Goal: Task Accomplishment & Management: Use online tool/utility

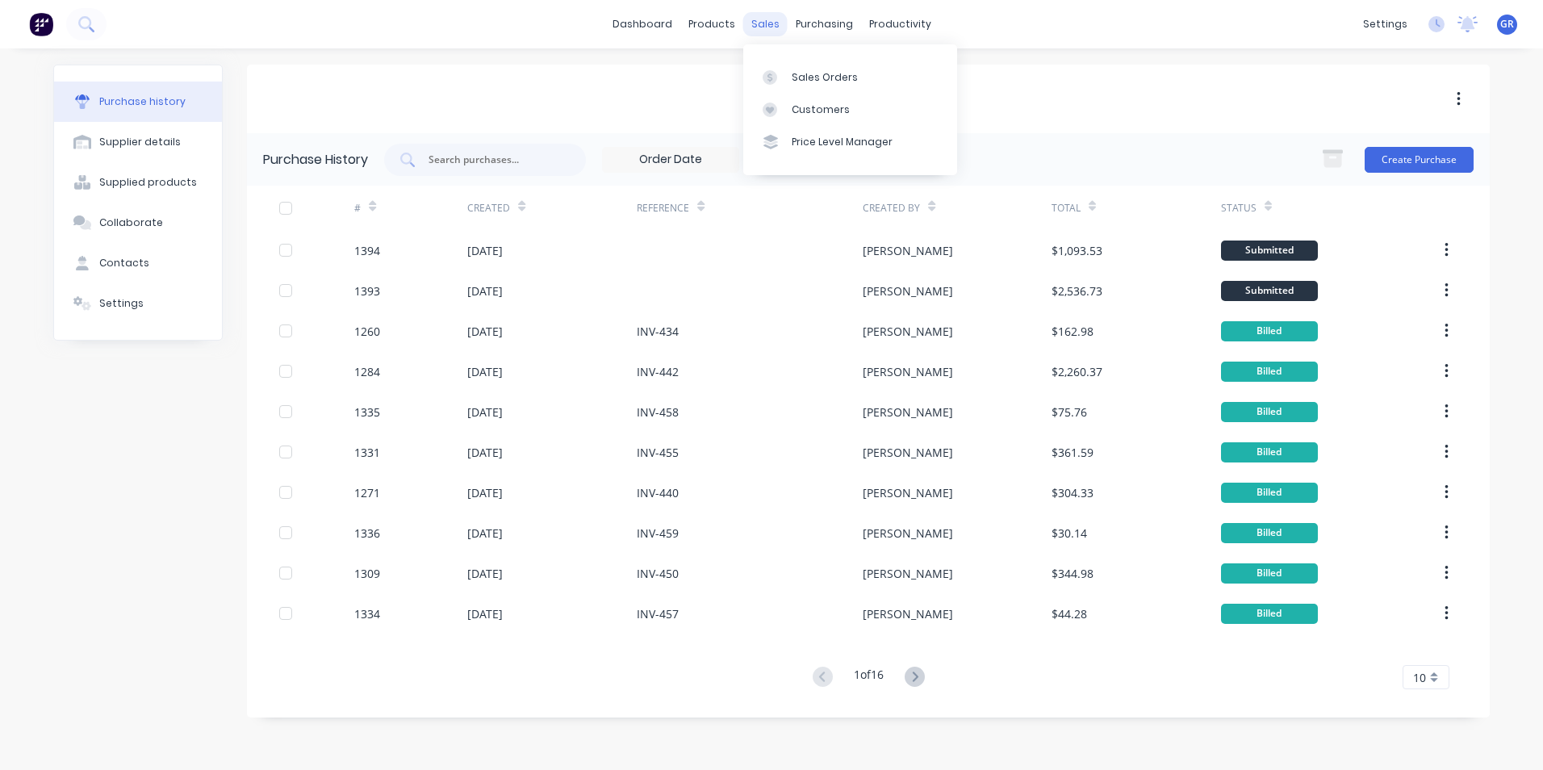
click at [767, 23] on div "sales" at bounding box center [765, 24] width 44 height 24
click at [798, 73] on div "Sales Orders" at bounding box center [824, 77] width 66 height 15
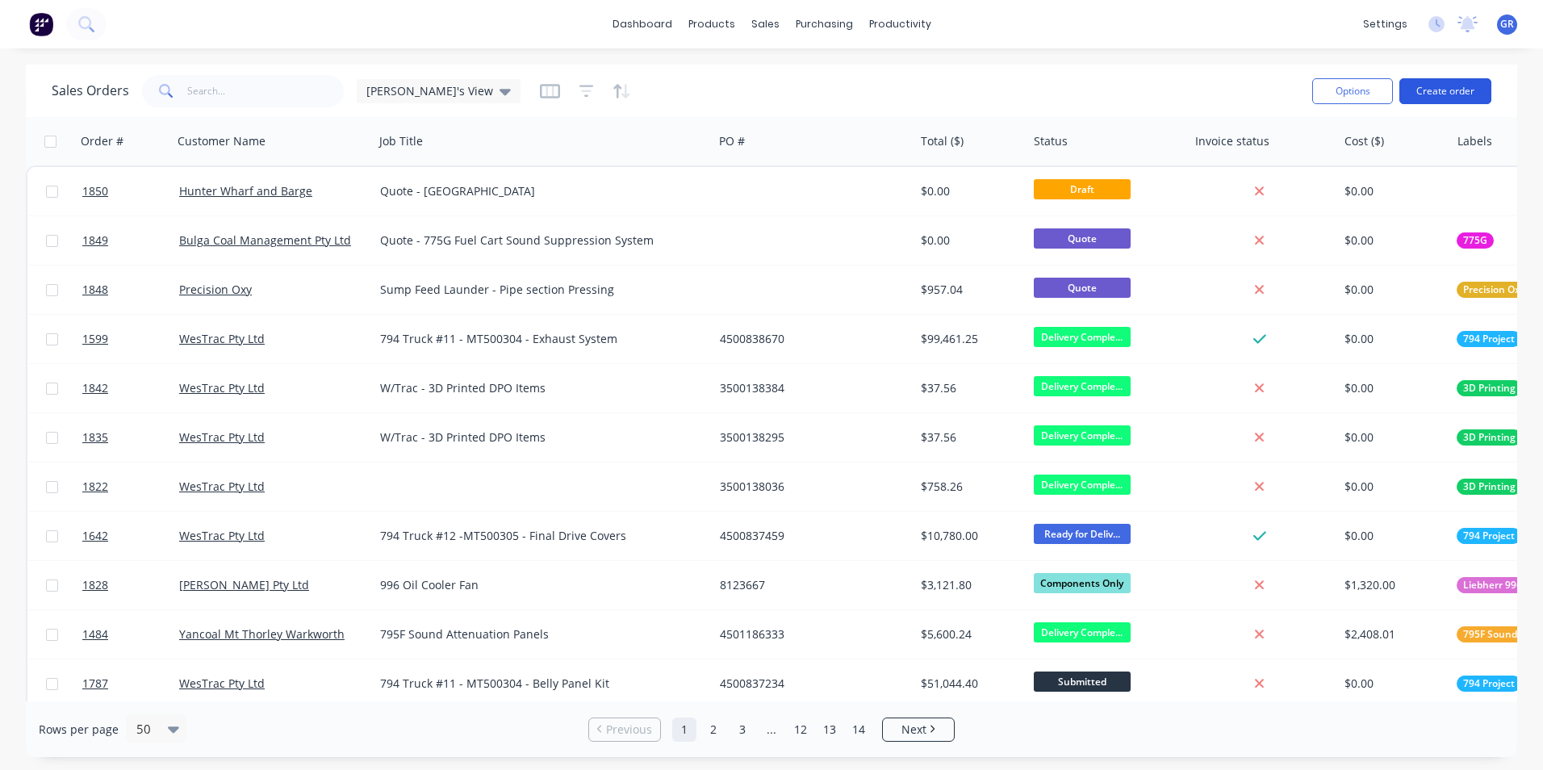
click at [1451, 92] on button "Create order" at bounding box center [1445, 91] width 92 height 26
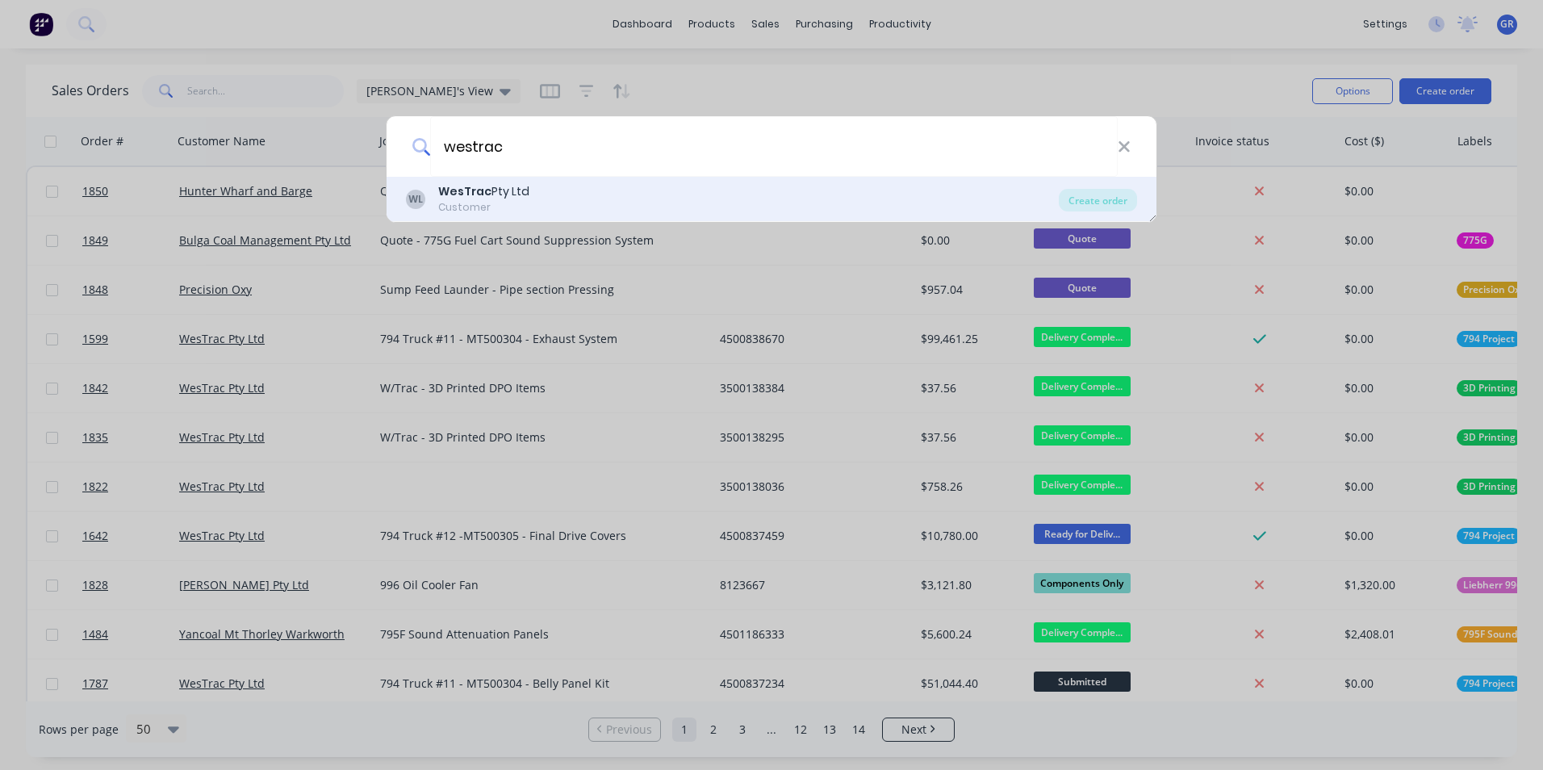
type input "westrac"
click at [481, 191] on b "WesTrac" at bounding box center [464, 191] width 53 height 16
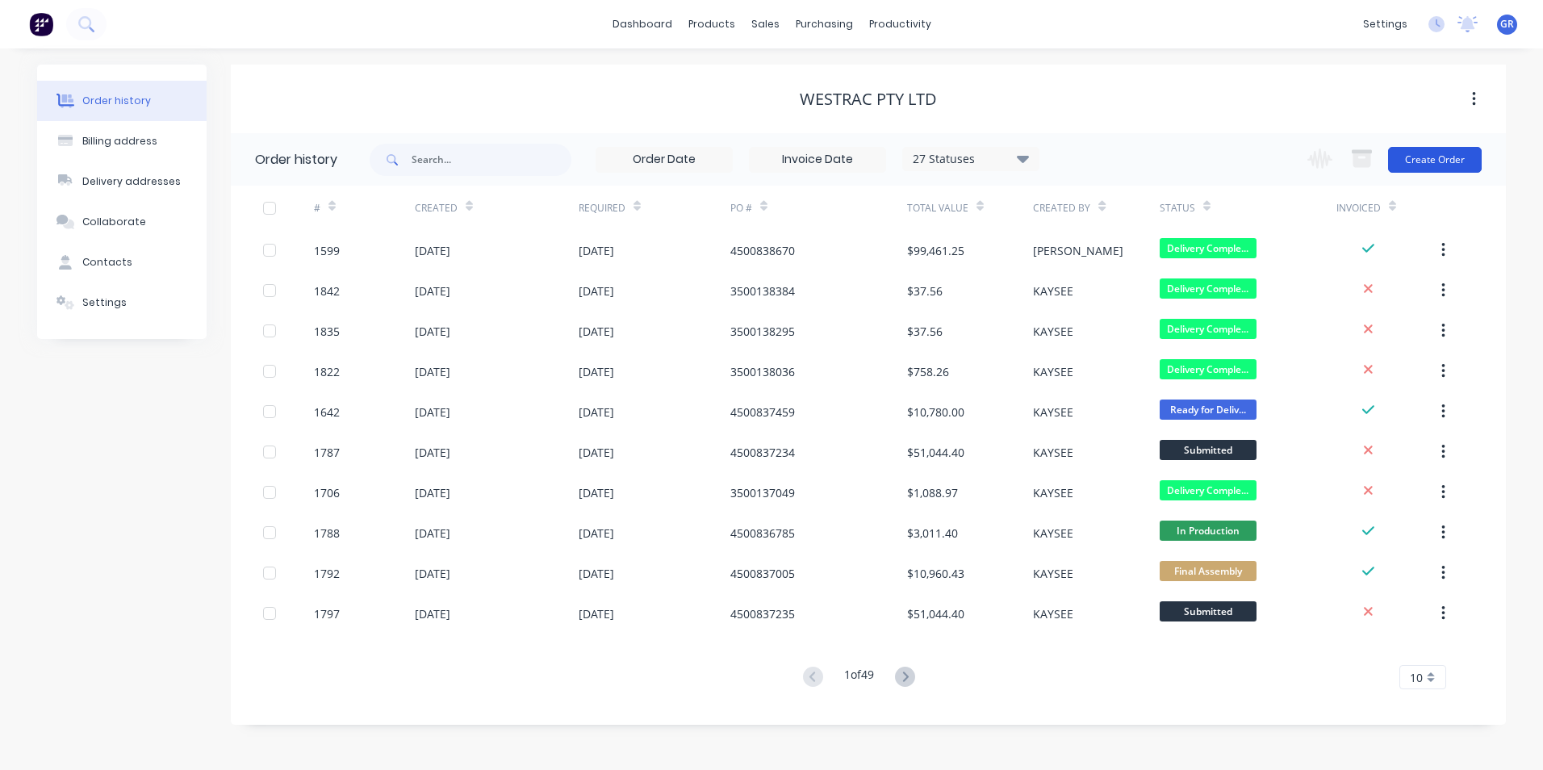
click at [1430, 165] on button "Create Order" at bounding box center [1435, 160] width 94 height 26
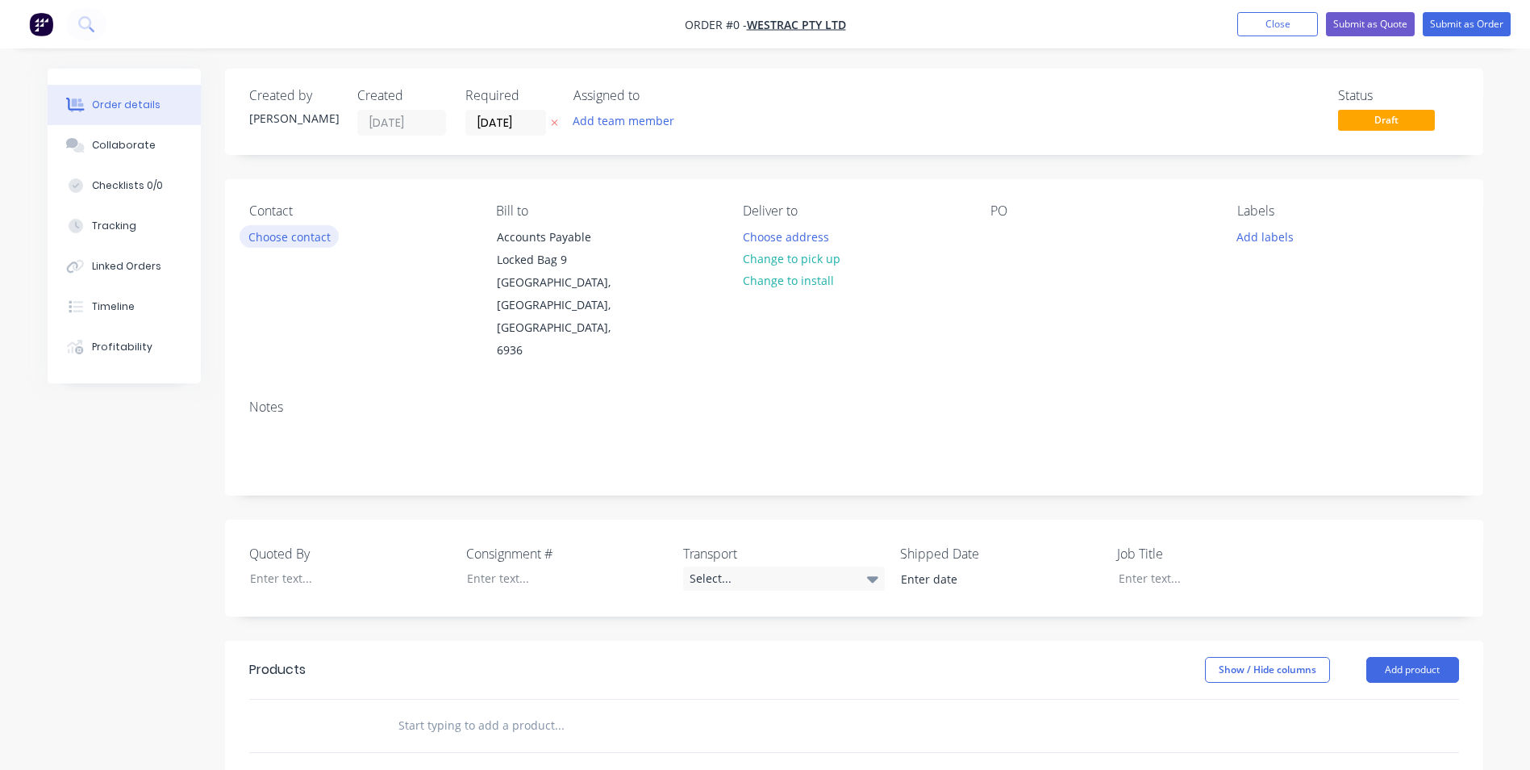
click at [296, 238] on button "Choose contact" at bounding box center [289, 236] width 99 height 22
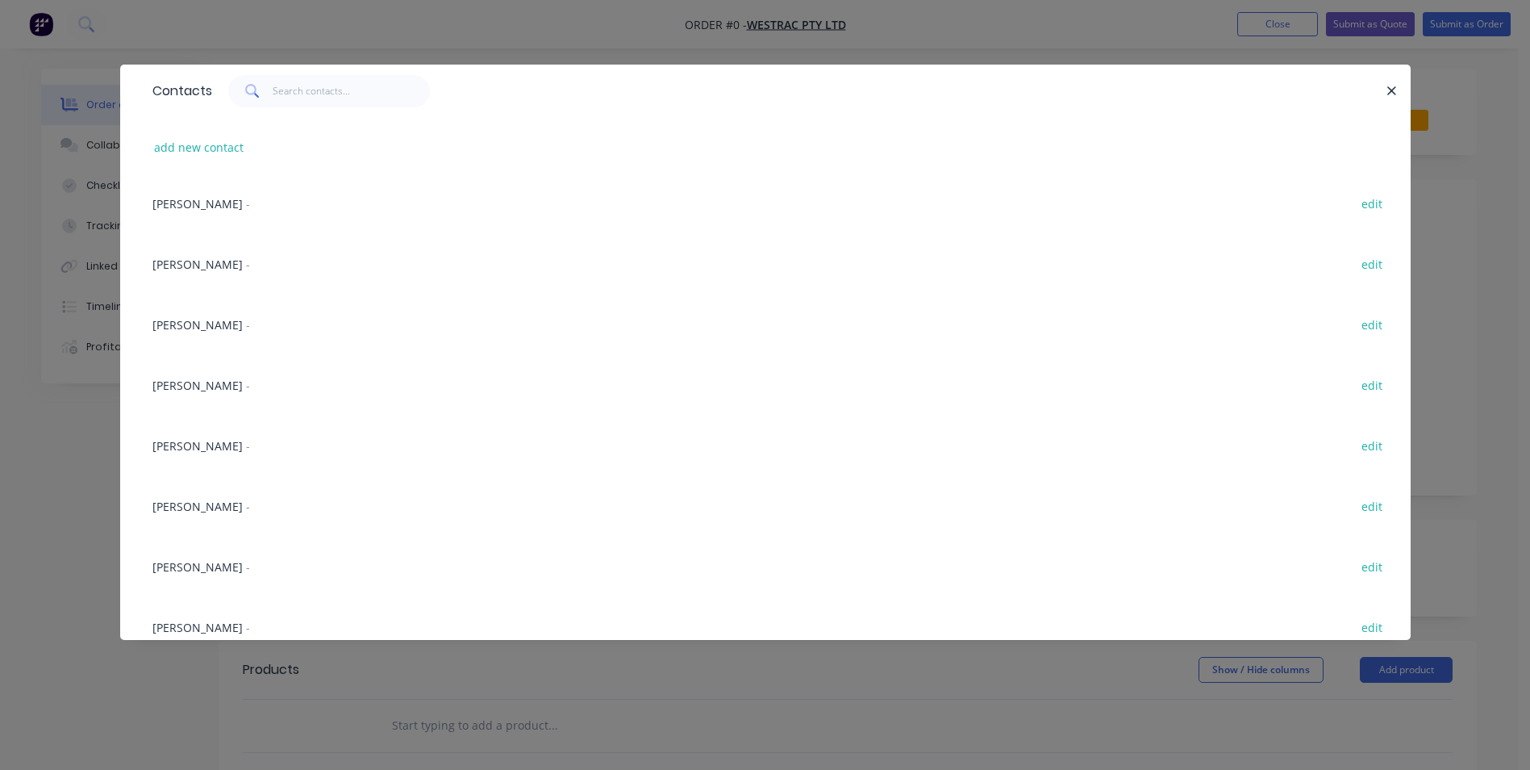
scroll to position [565, 0]
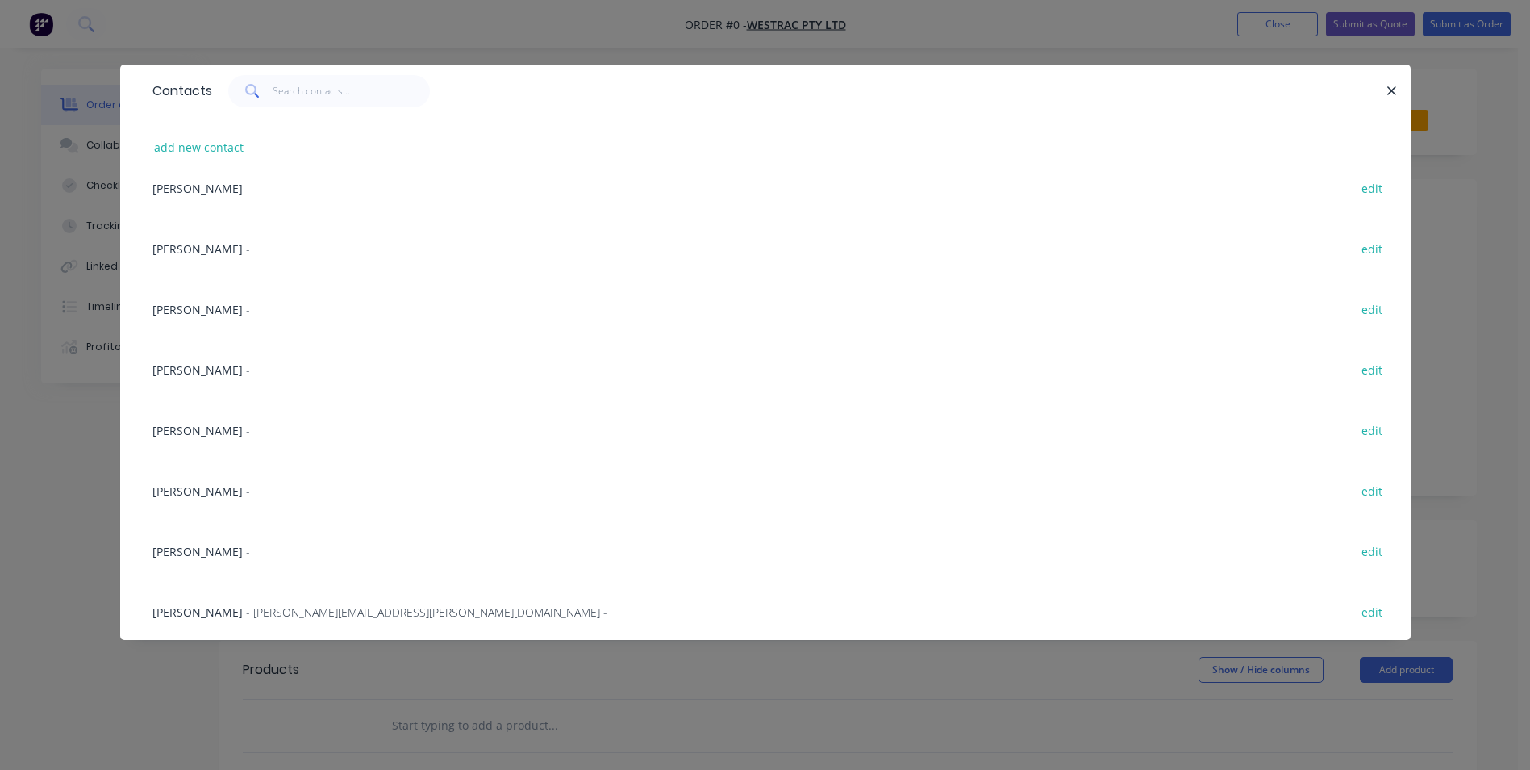
click at [186, 308] on span "[PERSON_NAME]" at bounding box center [197, 309] width 90 height 15
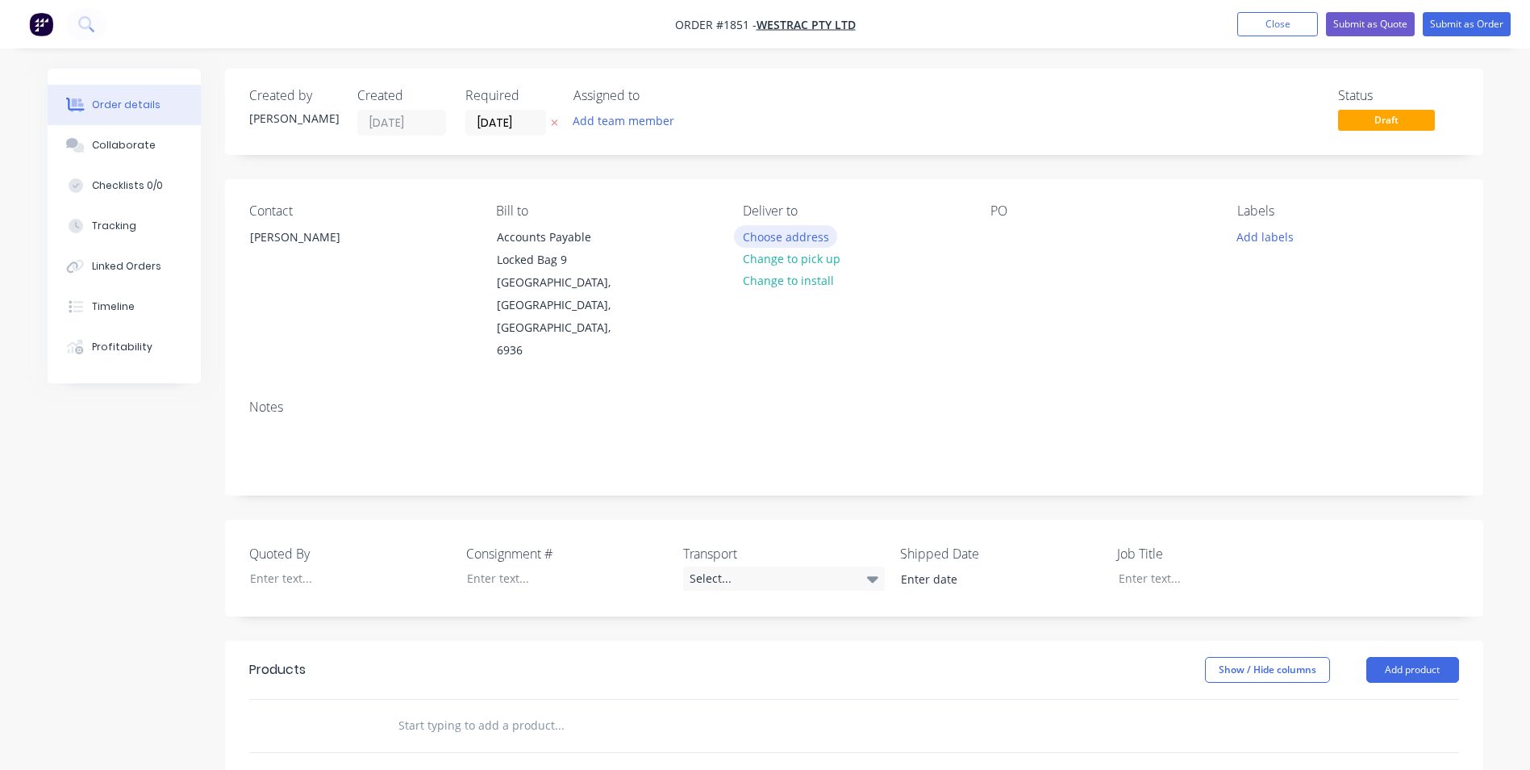
click at [802, 234] on button "Choose address" at bounding box center [785, 236] width 103 height 22
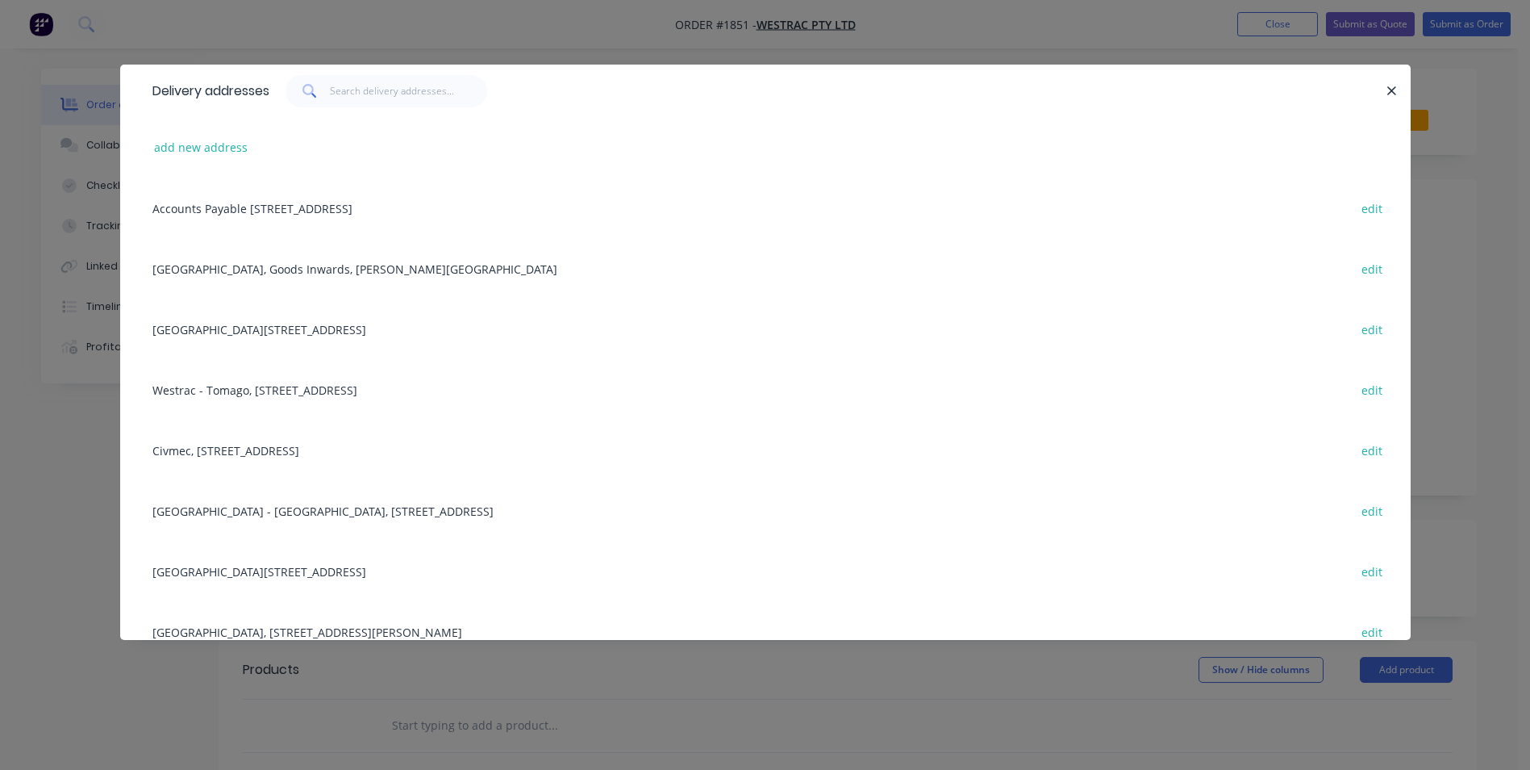
click at [248, 328] on div "Building C, [STREET_ADDRESS] edit" at bounding box center [765, 329] width 1242 height 61
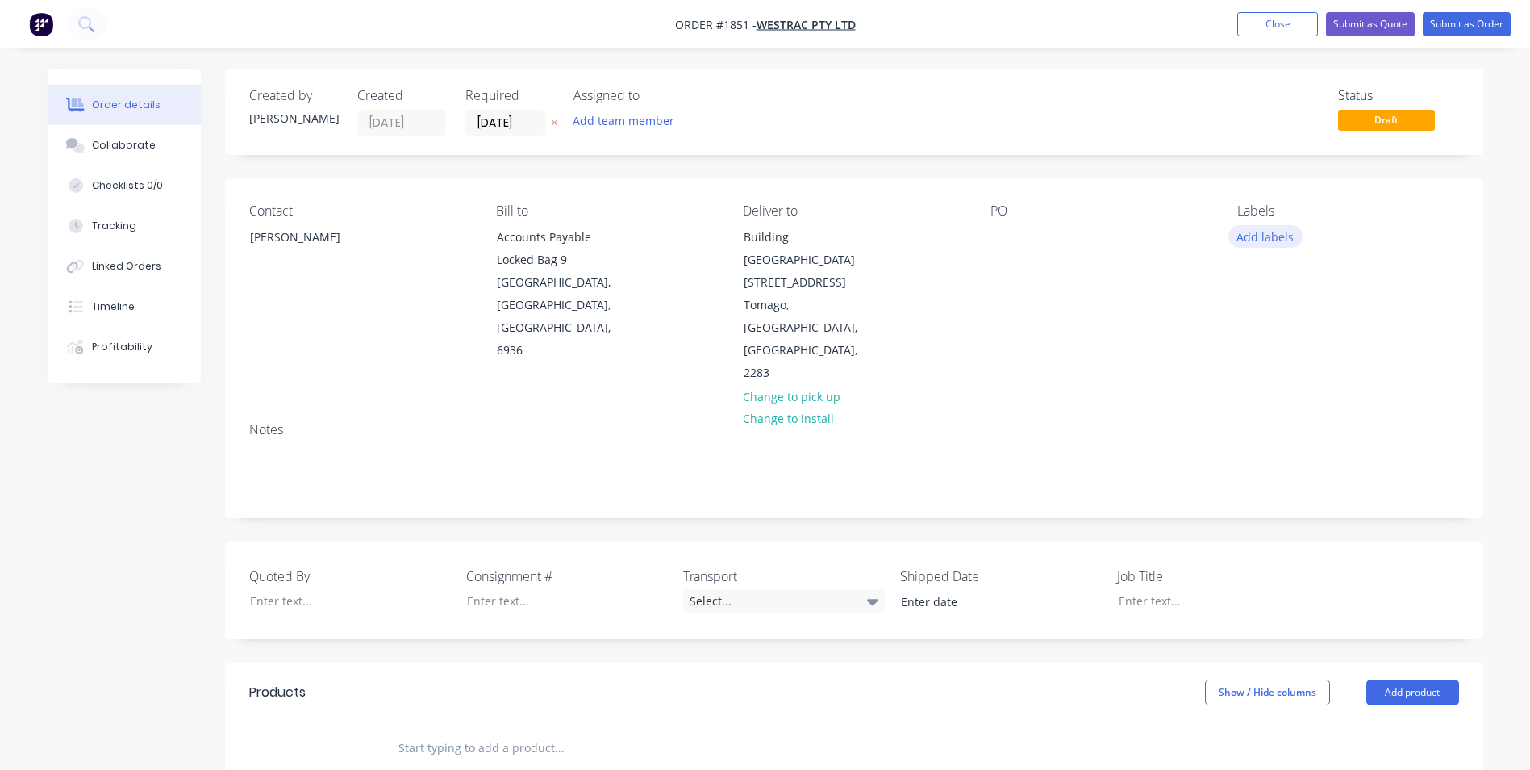
click at [1266, 236] on button "Add labels" at bounding box center [1266, 236] width 74 height 22
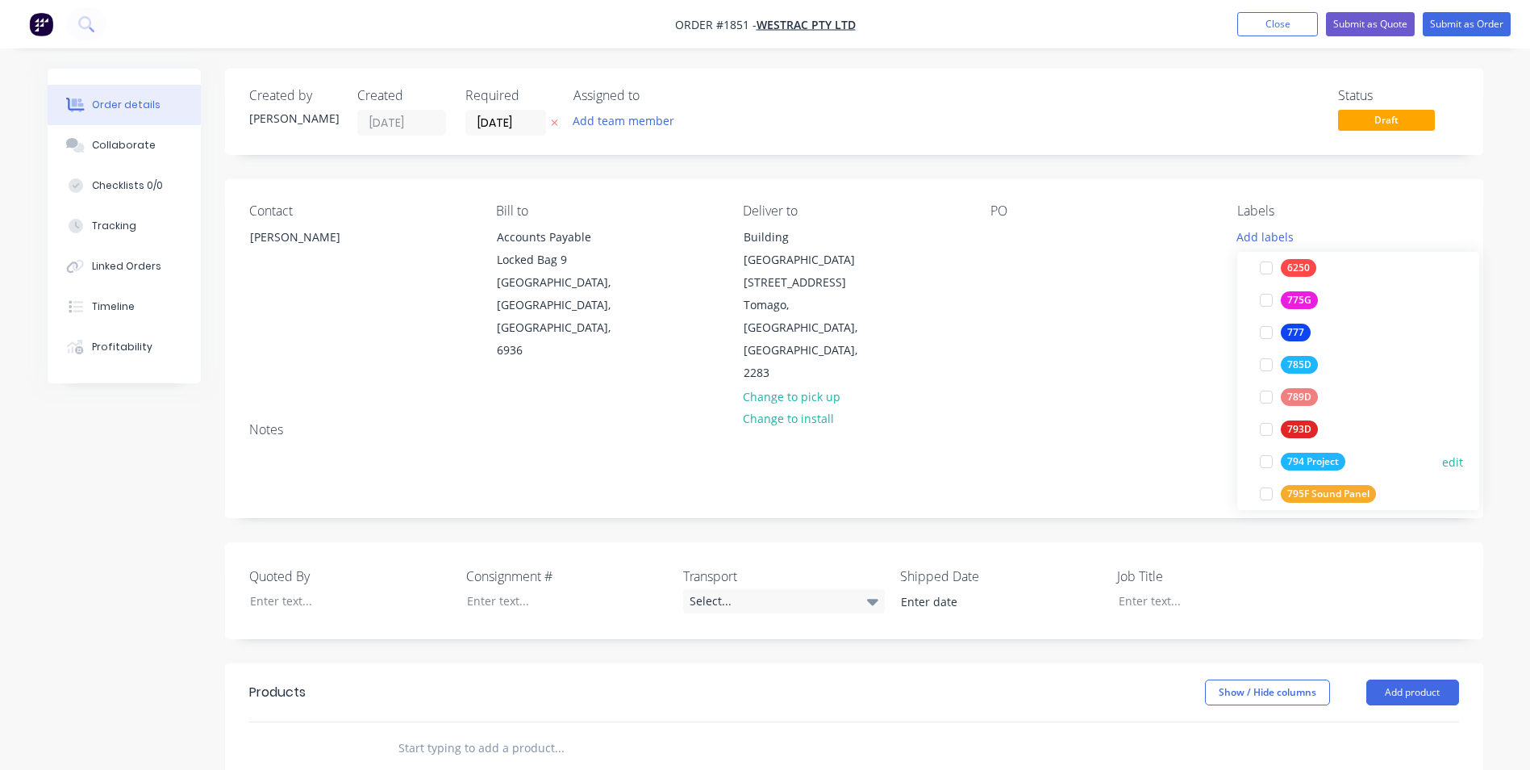
click at [1303, 462] on div "794 Project" at bounding box center [1313, 462] width 65 height 18
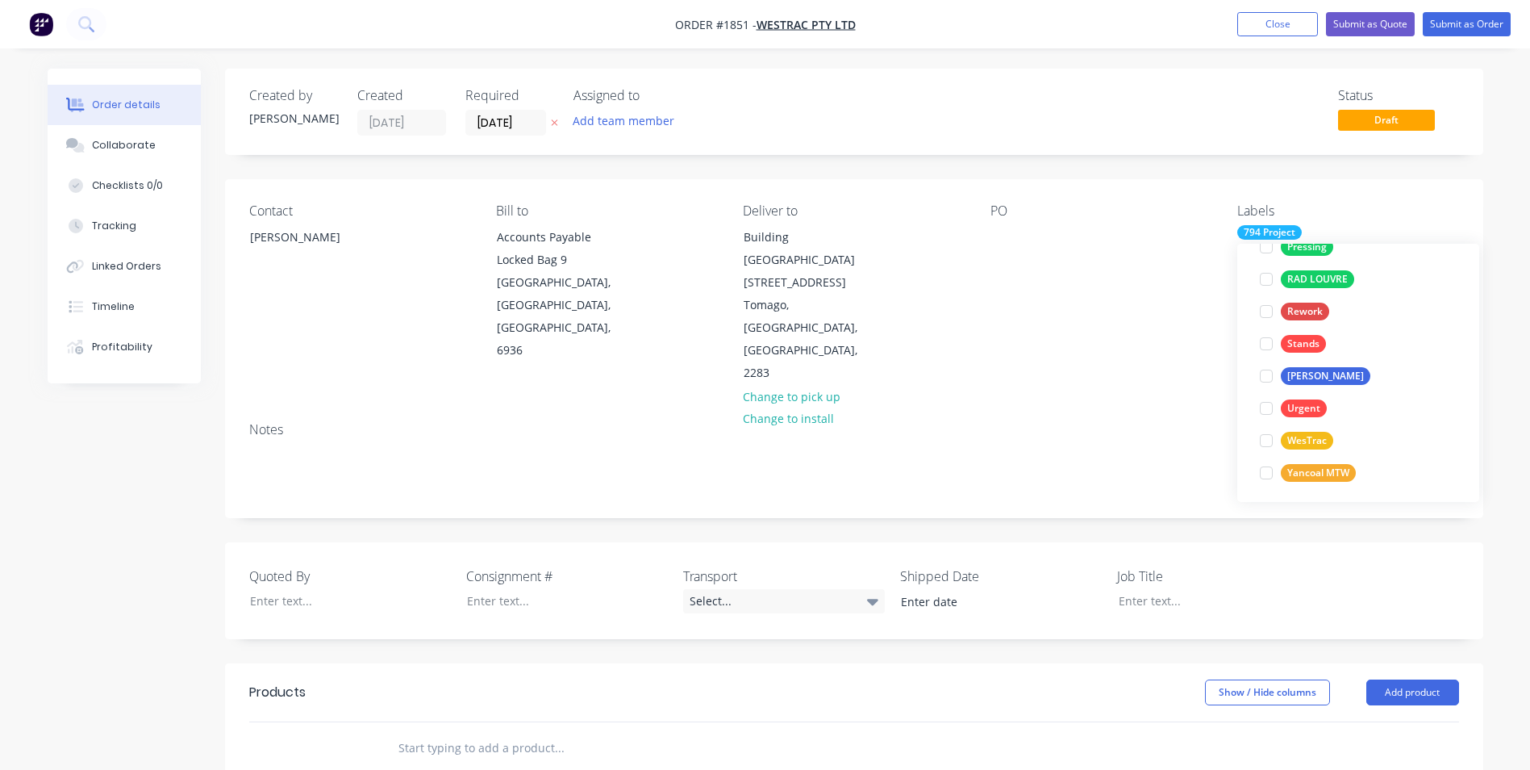
scroll to position [1097, 0]
click at [1313, 434] on div "WesTrac" at bounding box center [1307, 437] width 52 height 18
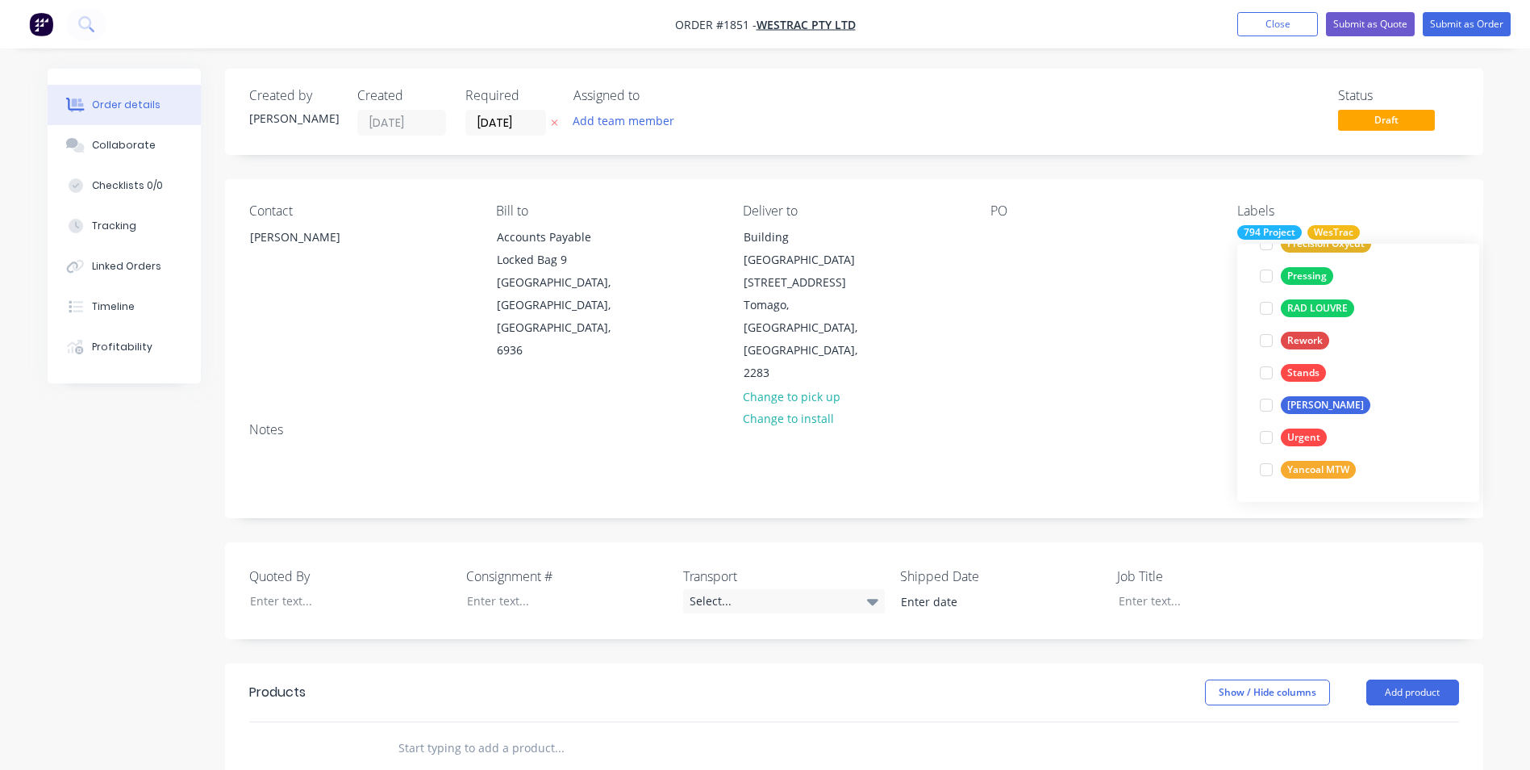
scroll to position [0, 0]
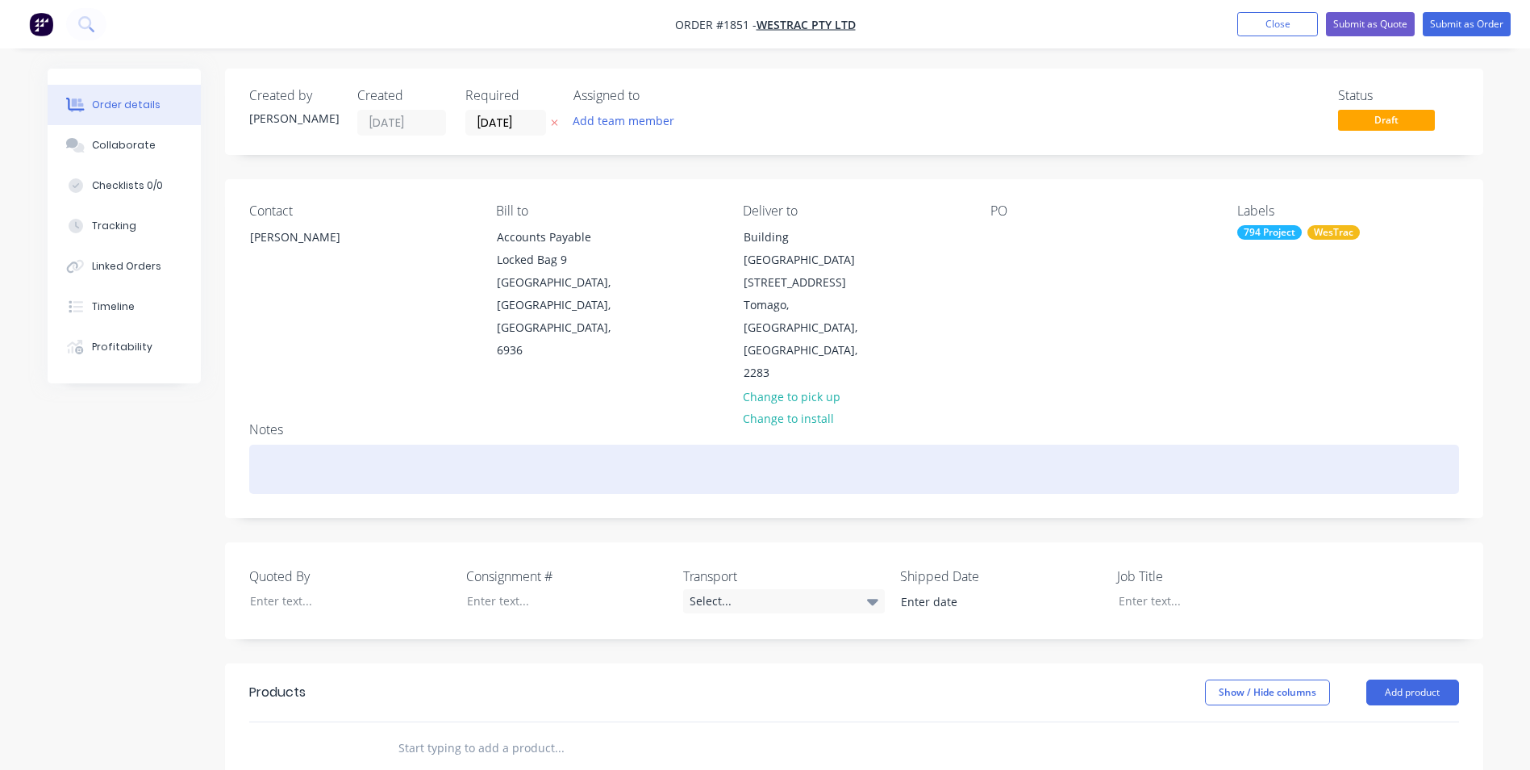
click at [1159, 445] on div at bounding box center [854, 469] width 1210 height 49
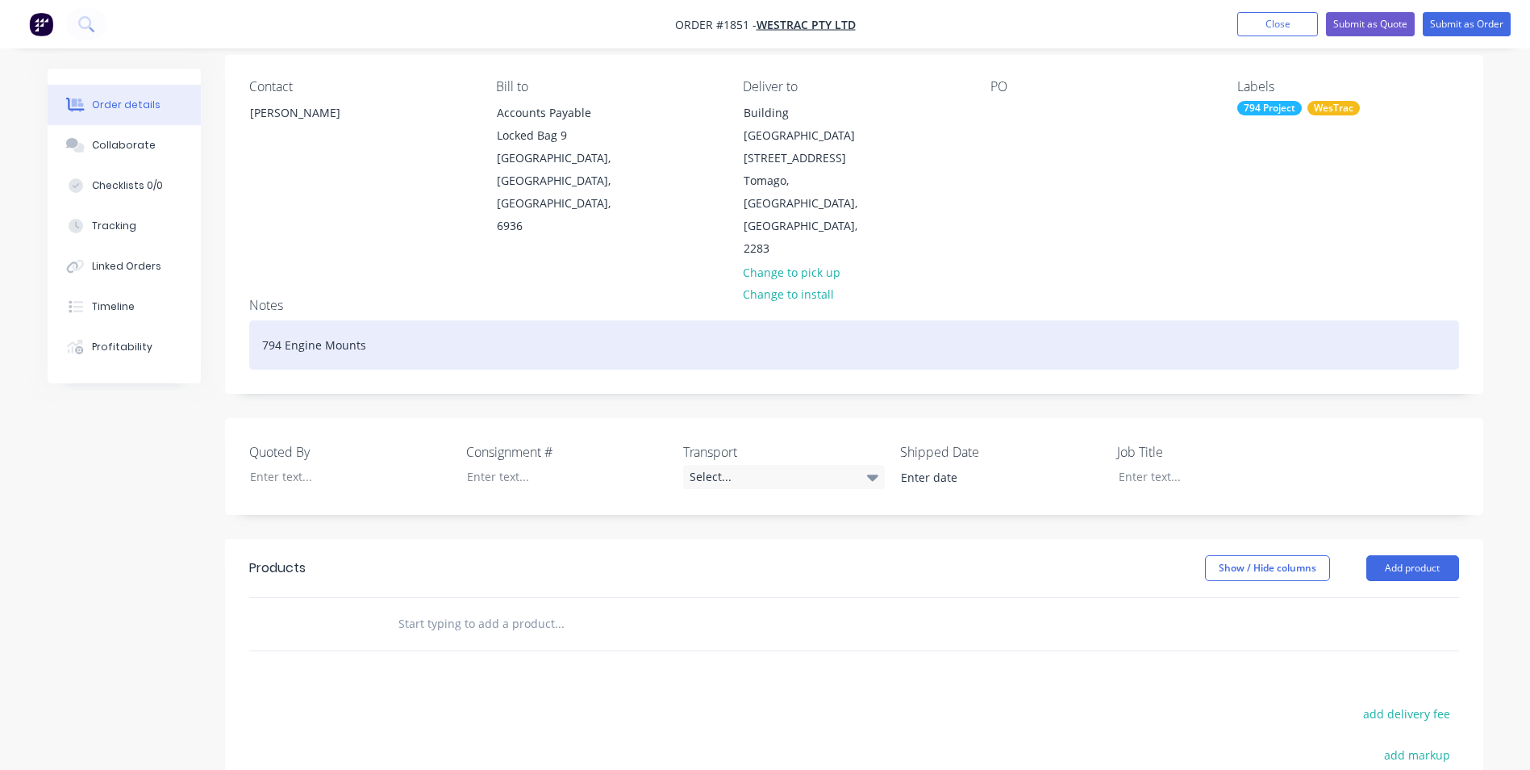
scroll to position [161, 0]
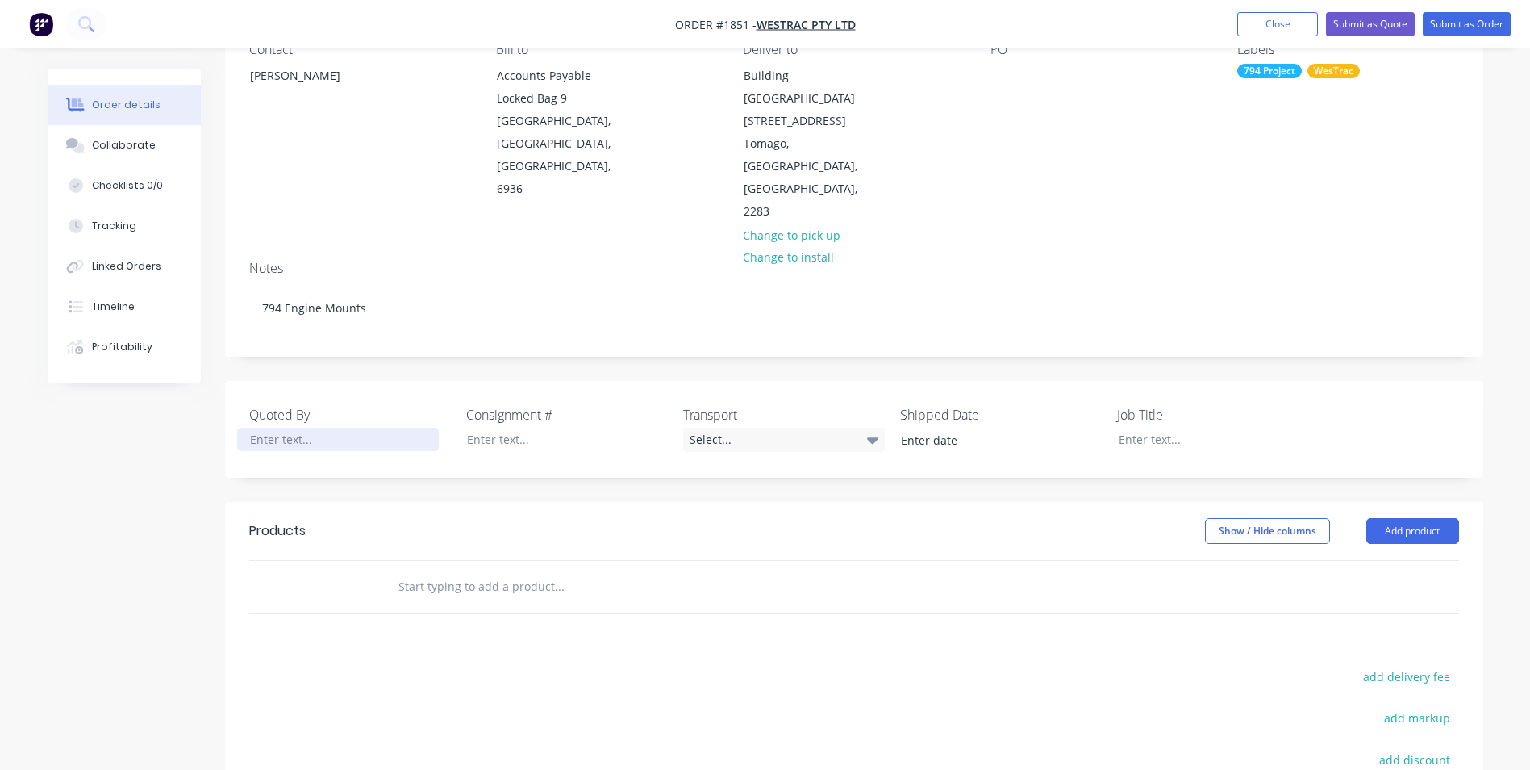
click at [286, 428] on div at bounding box center [338, 439] width 202 height 23
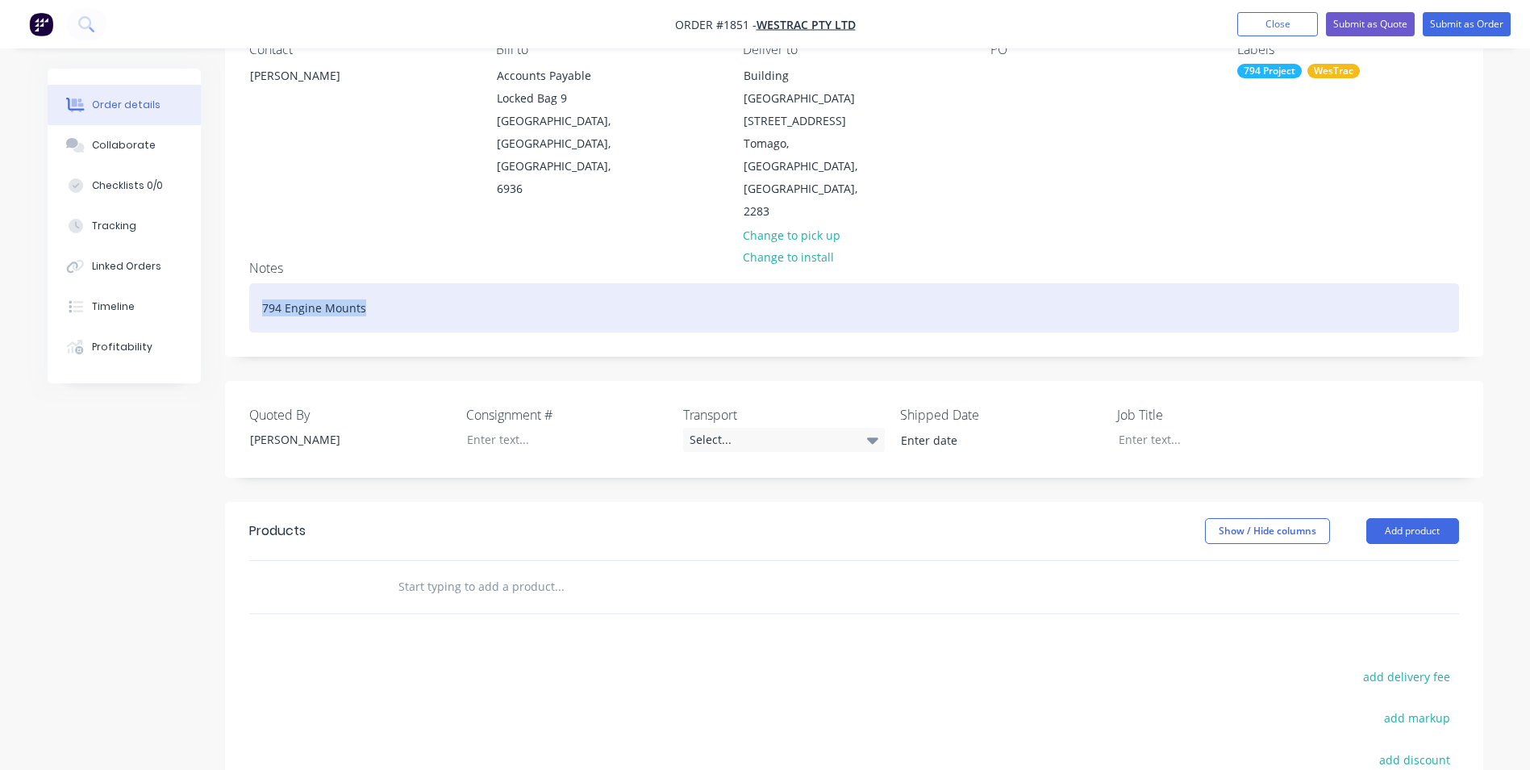
drag, startPoint x: 375, startPoint y: 239, endPoint x: 257, endPoint y: 241, distance: 117.8
click at [257, 283] on div "794 Engine Mounts" at bounding box center [854, 307] width 1210 height 49
copy div "794 Engine Mounts"
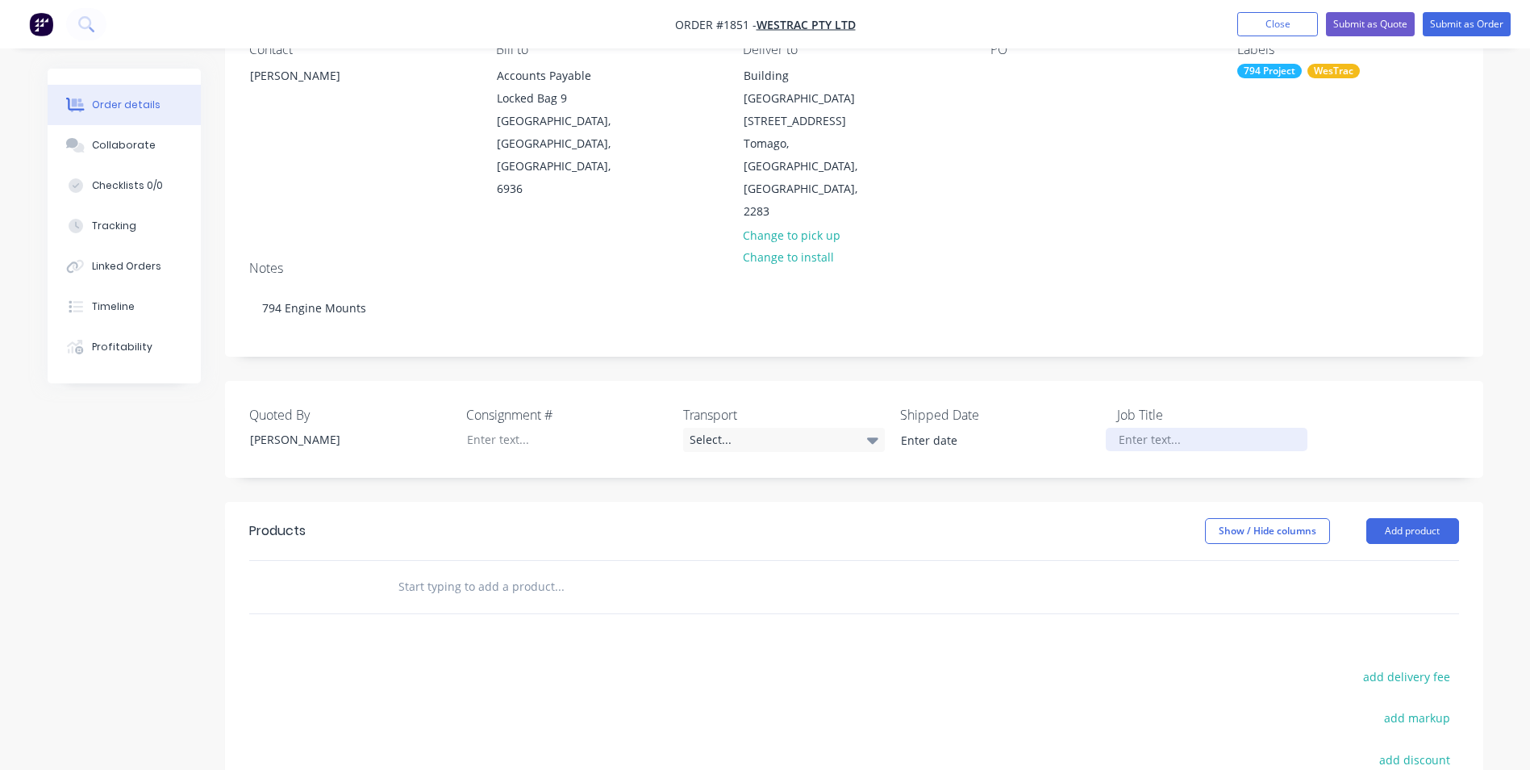
click at [1155, 428] on div at bounding box center [1207, 439] width 202 height 23
paste div
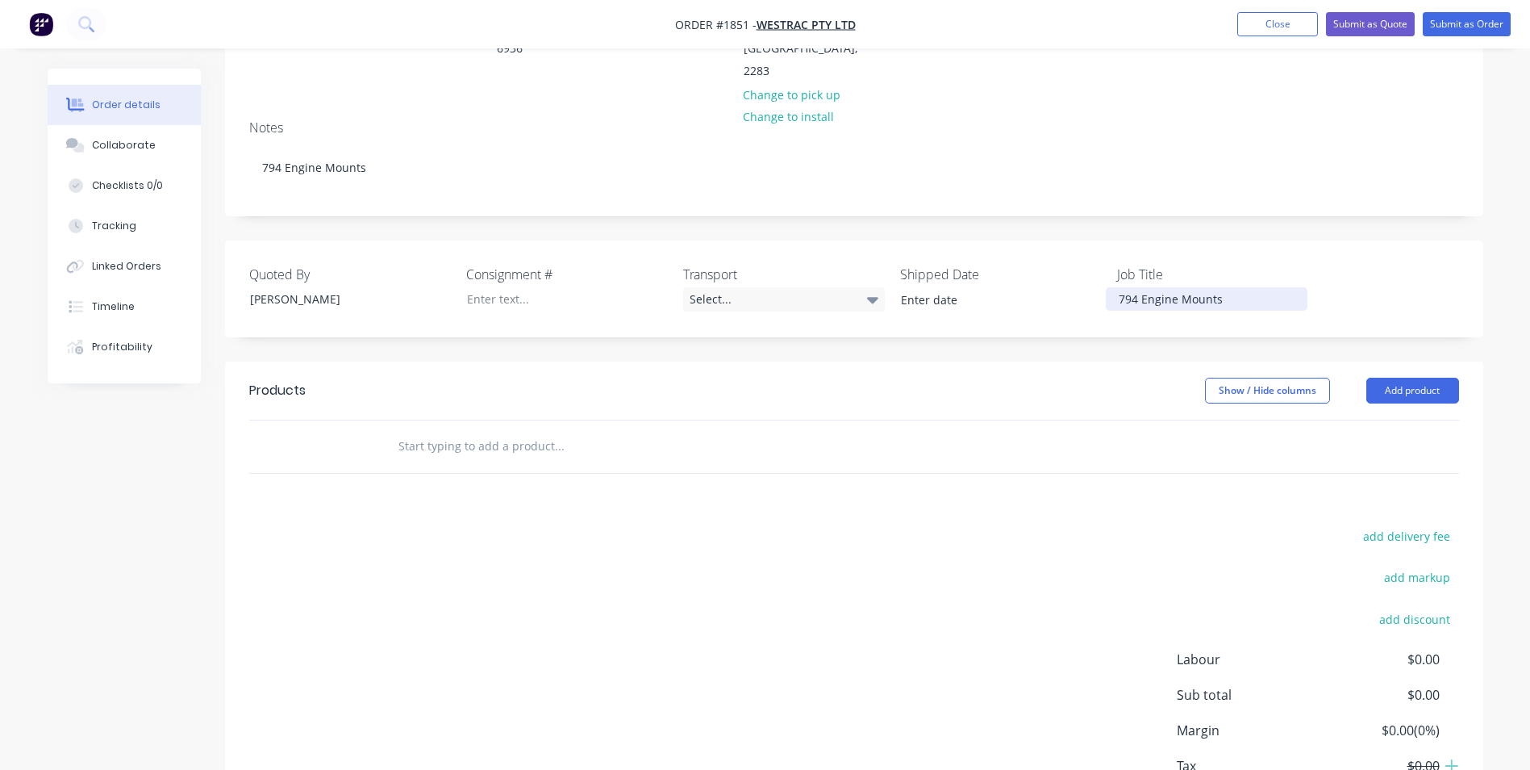
scroll to position [323, 0]
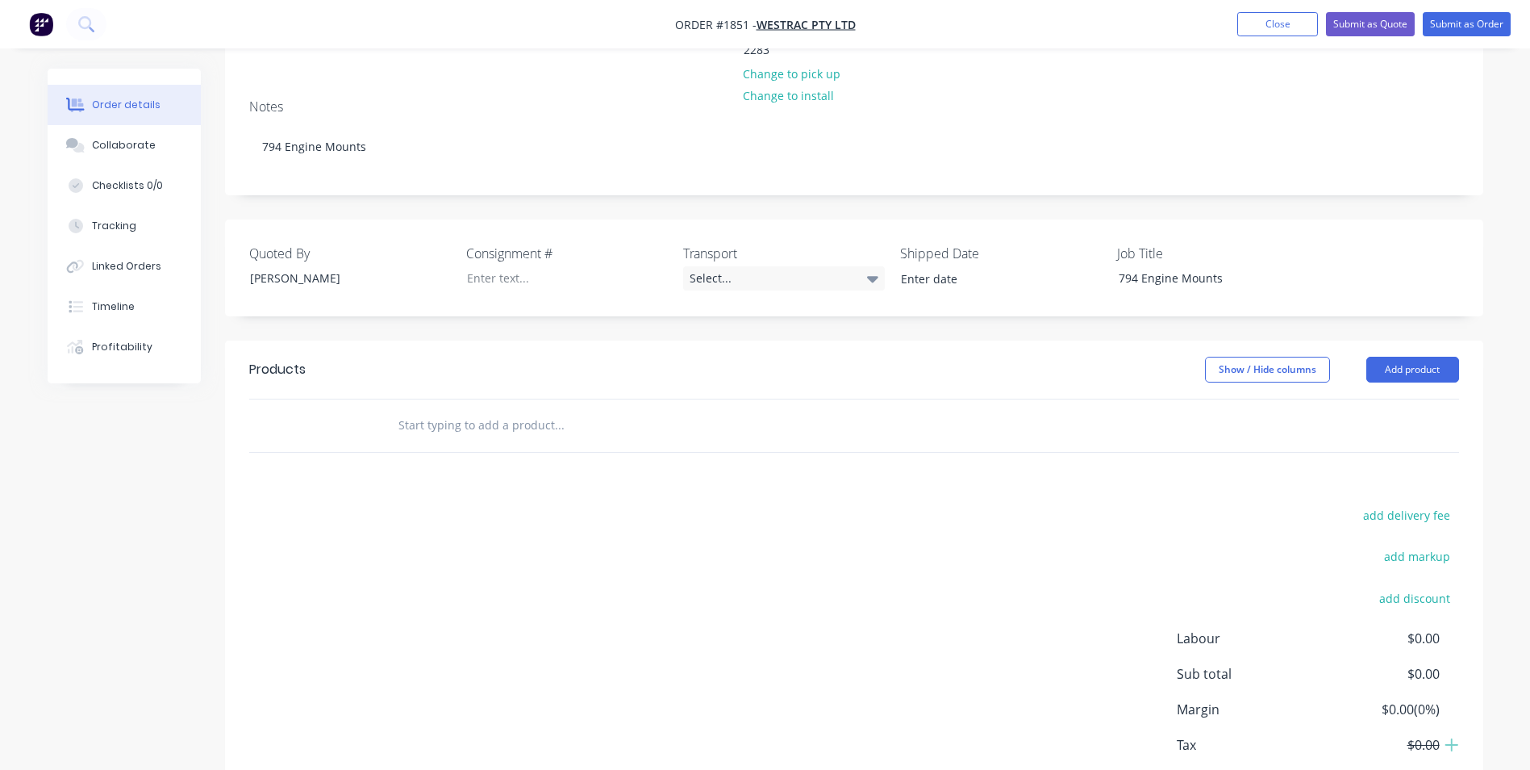
click at [460, 409] on input "text" at bounding box center [559, 425] width 323 height 32
click at [423, 409] on input "text" at bounding box center [559, 425] width 323 height 32
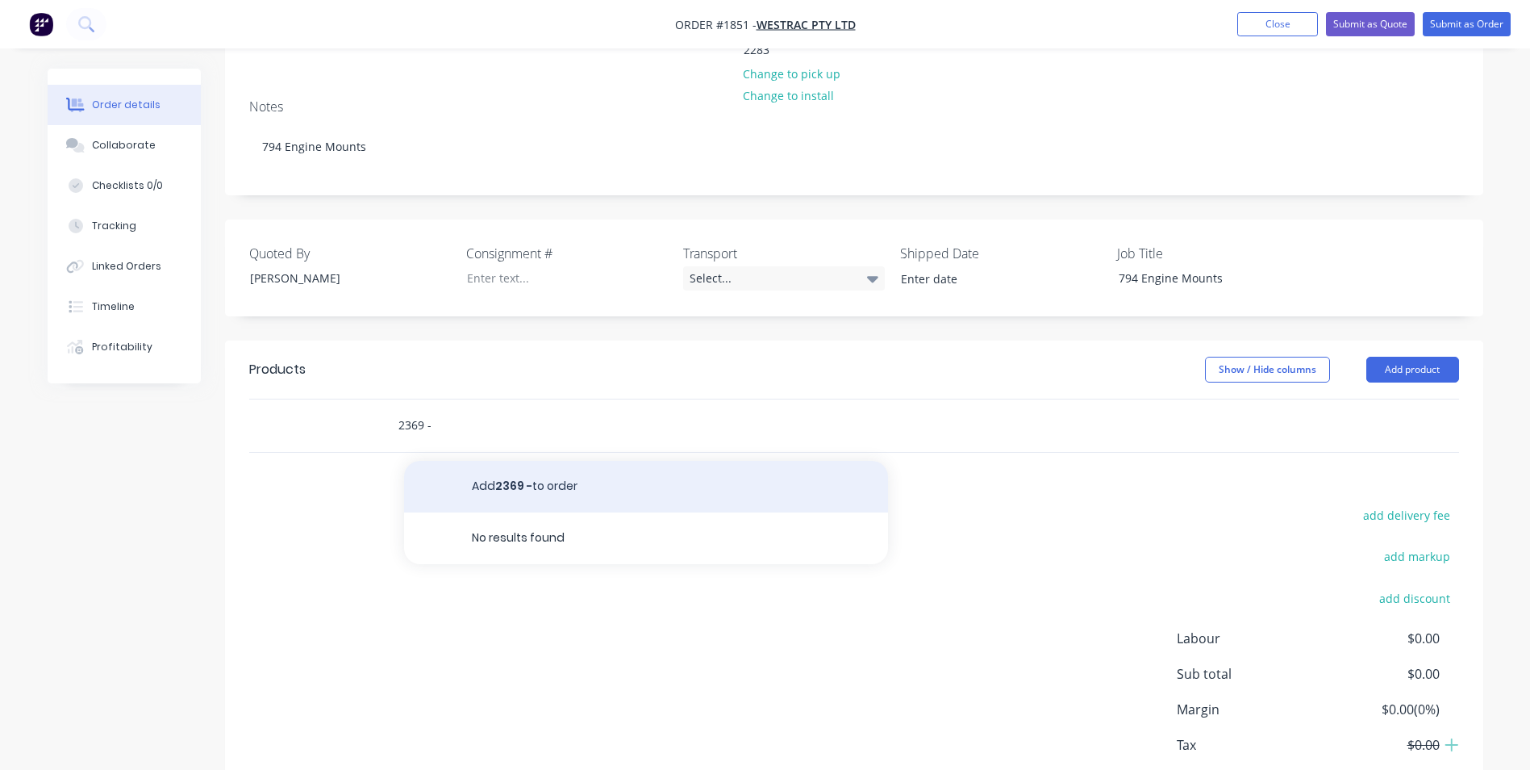
type input "2369 -"
click at [520, 461] on button "Add 2369 - to order" at bounding box center [646, 487] width 484 height 52
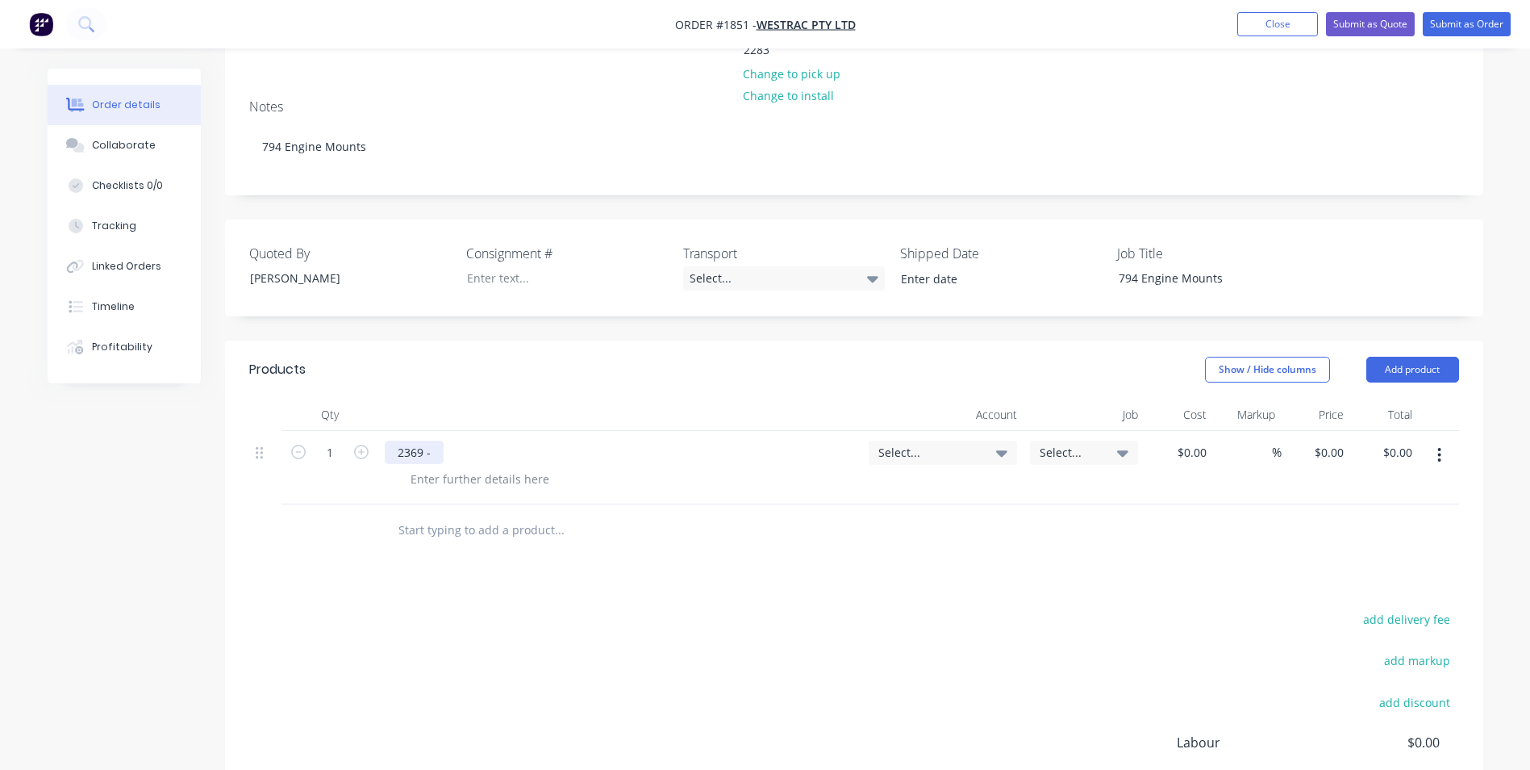
click at [432, 440] on div "2369 -" at bounding box center [414, 451] width 59 height 23
type input "8"
click at [901, 444] on span "Select..." at bounding box center [930, 452] width 102 height 17
click at [862, 485] on input at bounding box center [916, 501] width 165 height 32
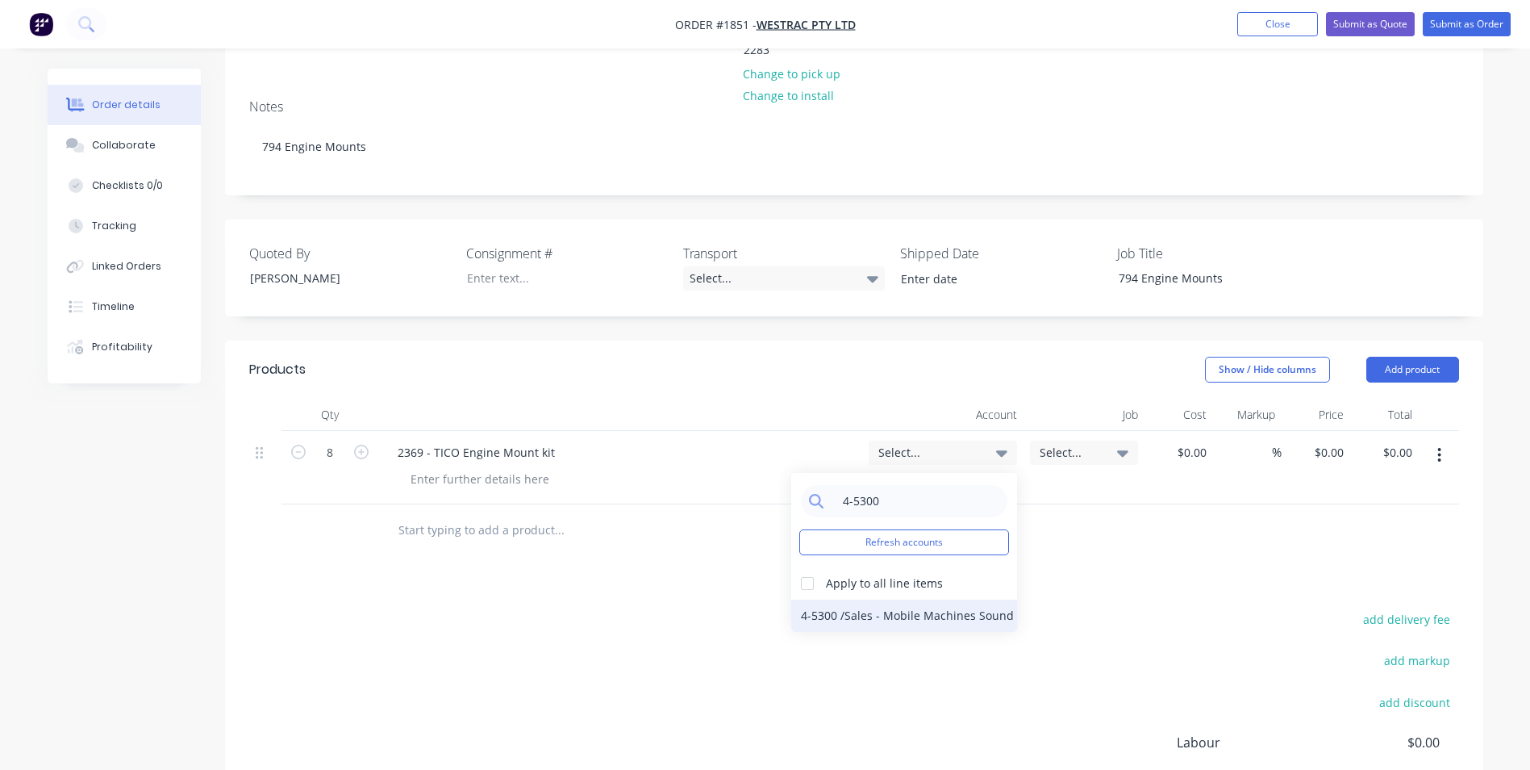
type input "4-5300"
click at [951, 599] on div "4-5300 / Sales - Mobile Machines Sound - Interco" at bounding box center [904, 615] width 226 height 32
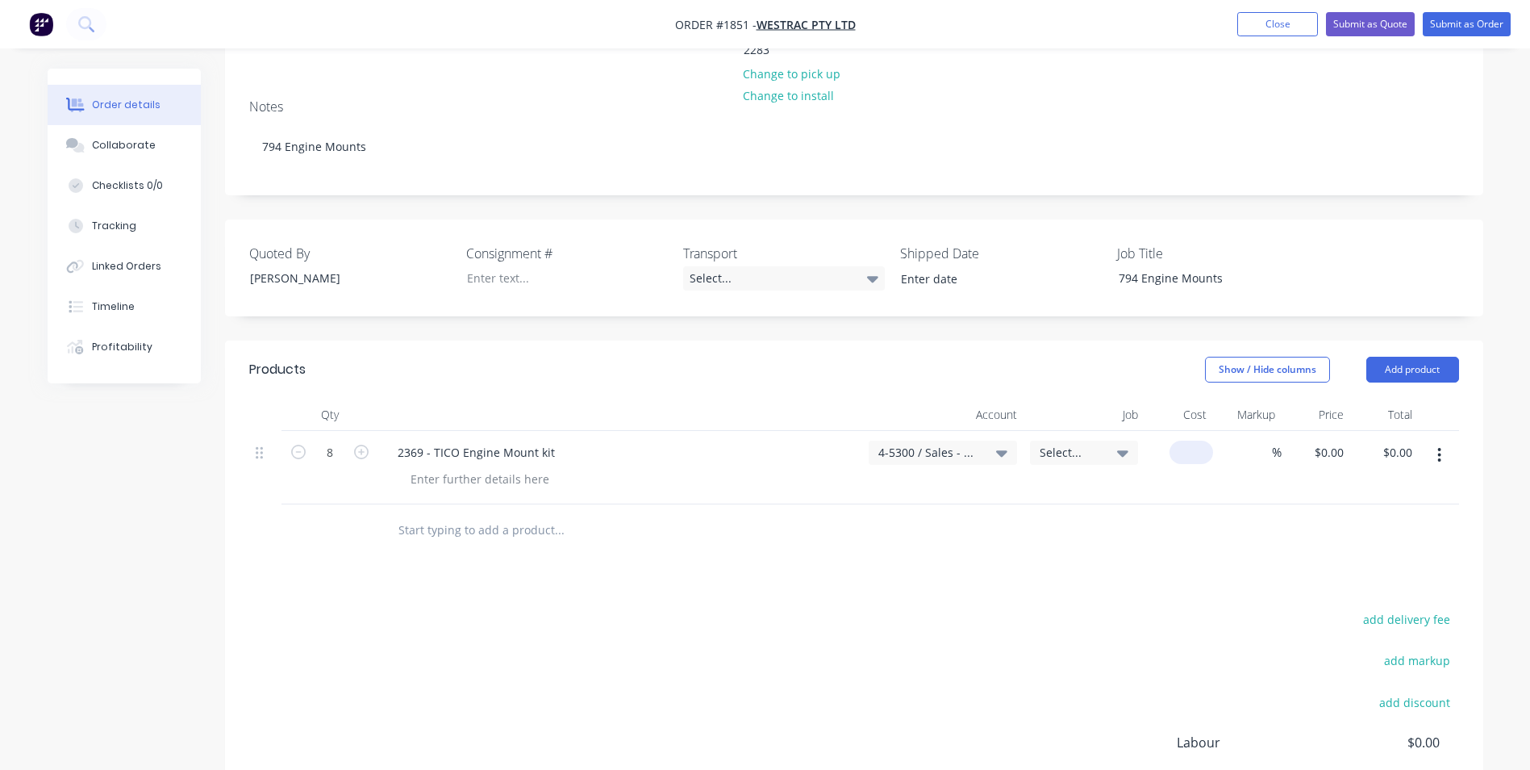
click at [1186, 431] on div "$0.00" at bounding box center [1179, 467] width 69 height 73
type input "$956.03"
type input "$7,648.24"
click at [1251, 440] on div "%" at bounding box center [1262, 451] width 35 height 23
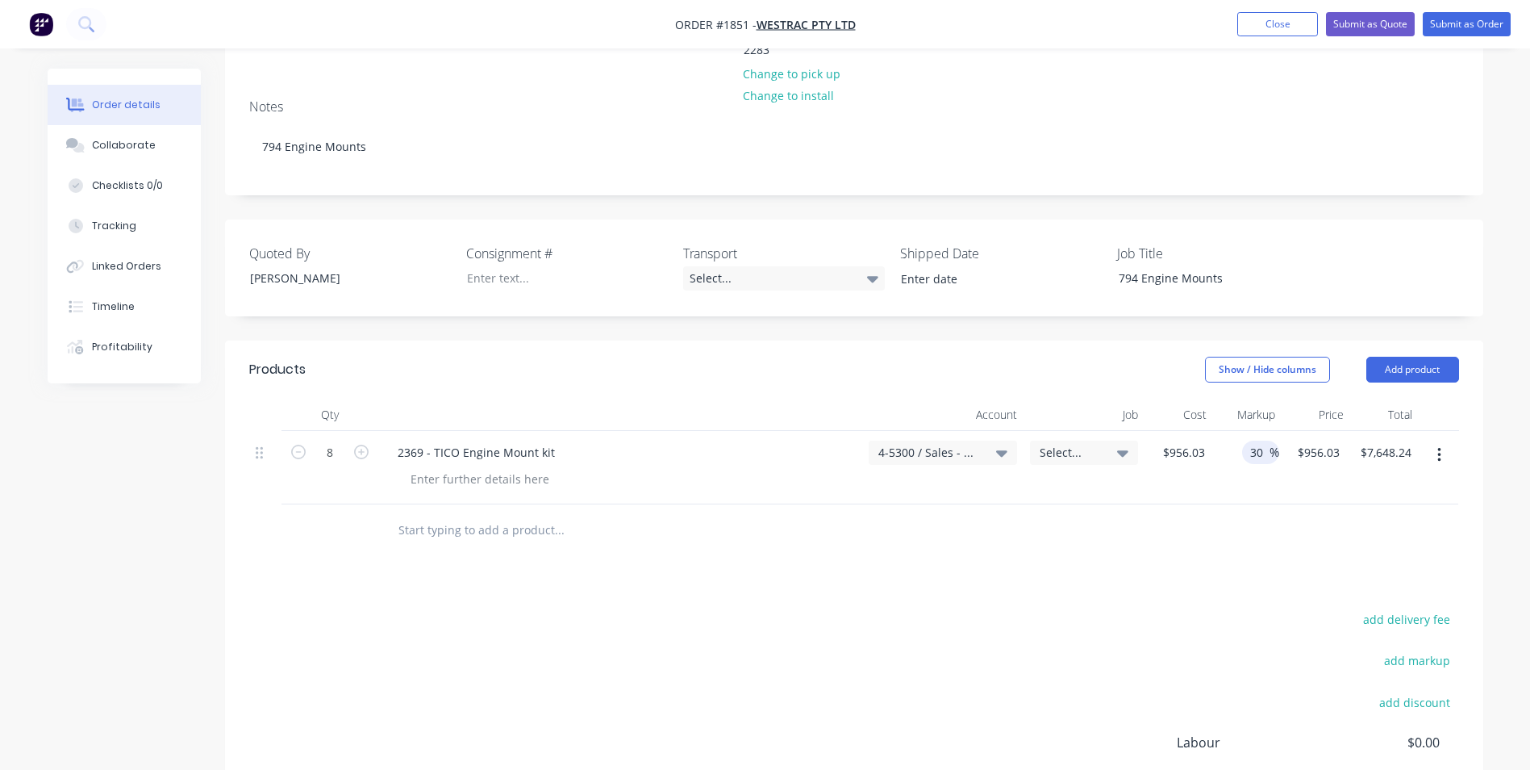
type input "30"
type input "$1,242.839"
type input "$9,942.71"
click at [1284, 432] on div "$1,242.839 $956.03" at bounding box center [1314, 467] width 68 height 73
click at [1438, 446] on icon "button" at bounding box center [1440, 455] width 4 height 18
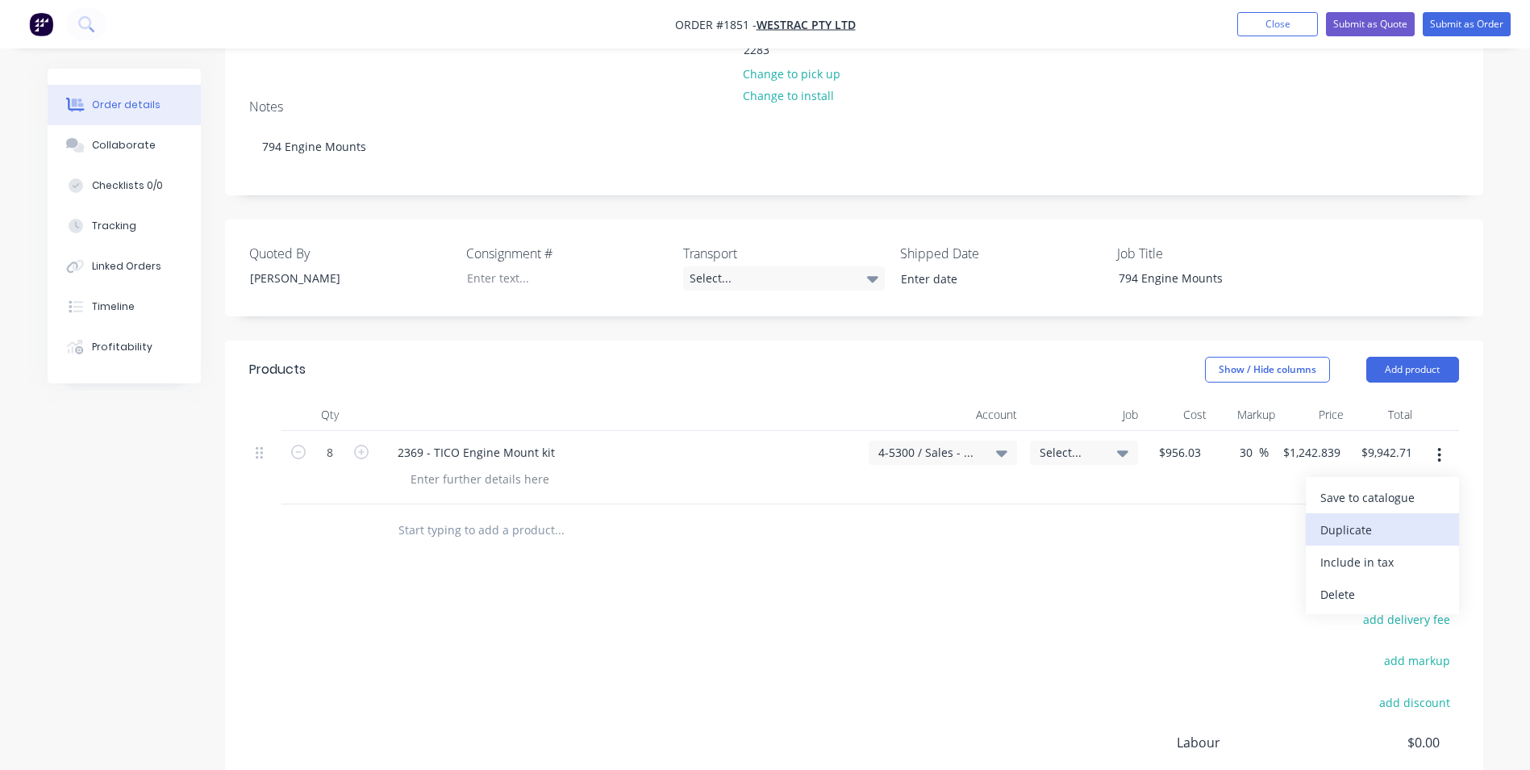
click at [1351, 518] on div "Duplicate" at bounding box center [1383, 529] width 124 height 23
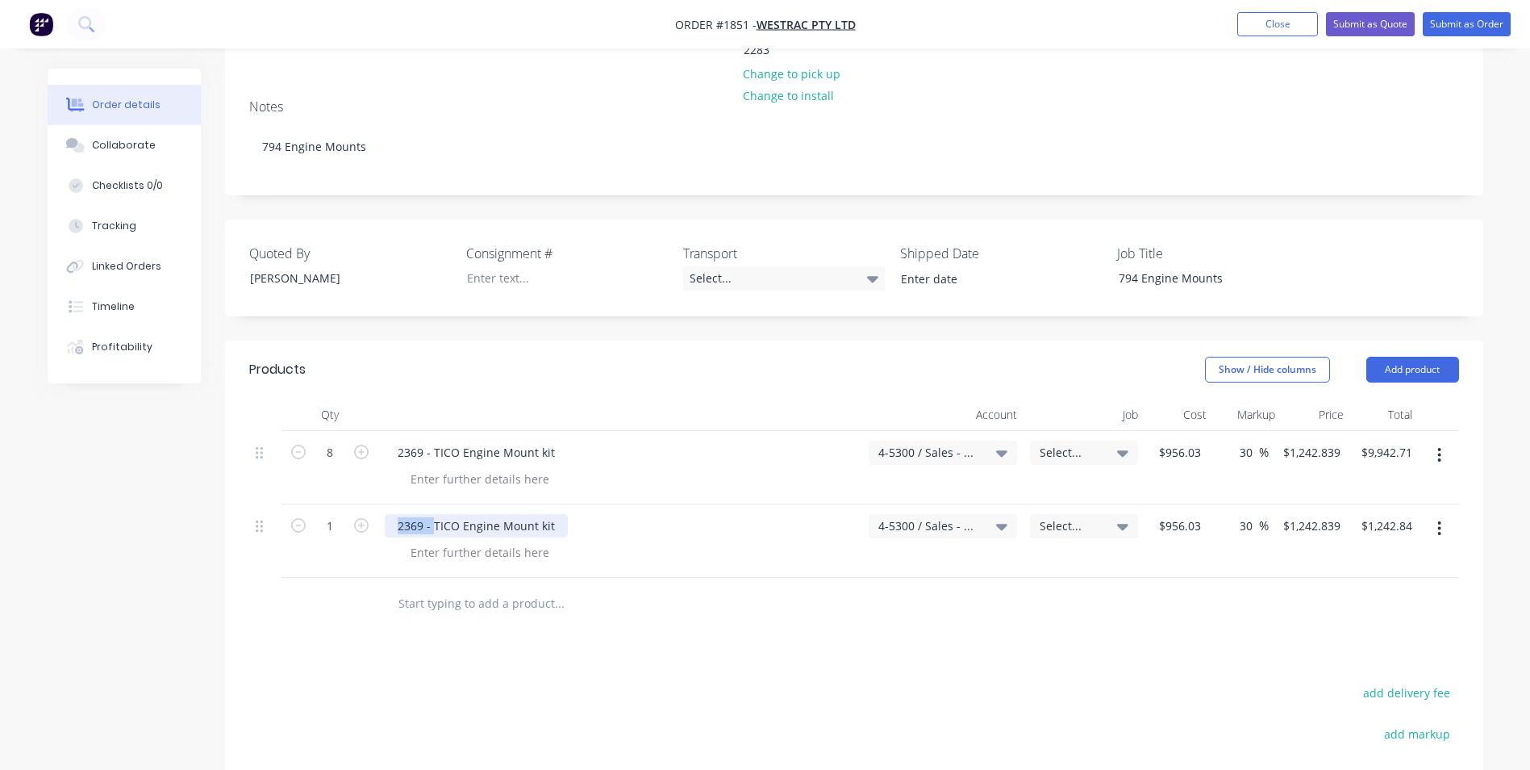
drag, startPoint x: 434, startPoint y: 461, endPoint x: 385, endPoint y: 459, distance: 49.3
click at [385, 514] on div "2369 - TICO Engine Mount kit" at bounding box center [476, 525] width 183 height 23
click at [501, 514] on div "TICO Engine Mount kit" at bounding box center [458, 525] width 147 height 23
type input "8"
type input "956.03"
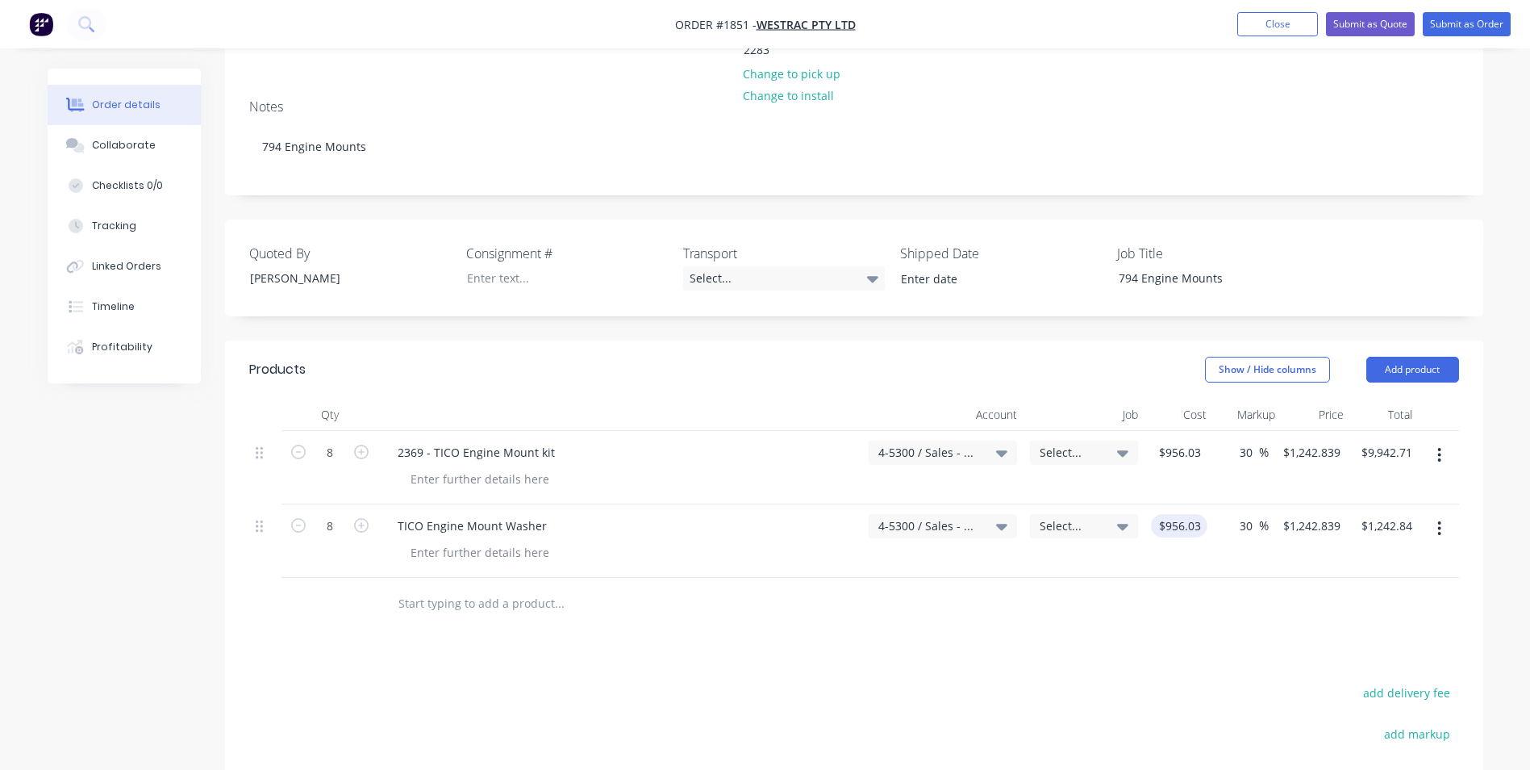
type input "$9,942.71"
click at [1192, 514] on input "956.03" at bounding box center [1183, 525] width 50 height 23
click at [1178, 578] on div at bounding box center [854, 604] width 1210 height 52
type input "$75.32"
type input "$97.916"
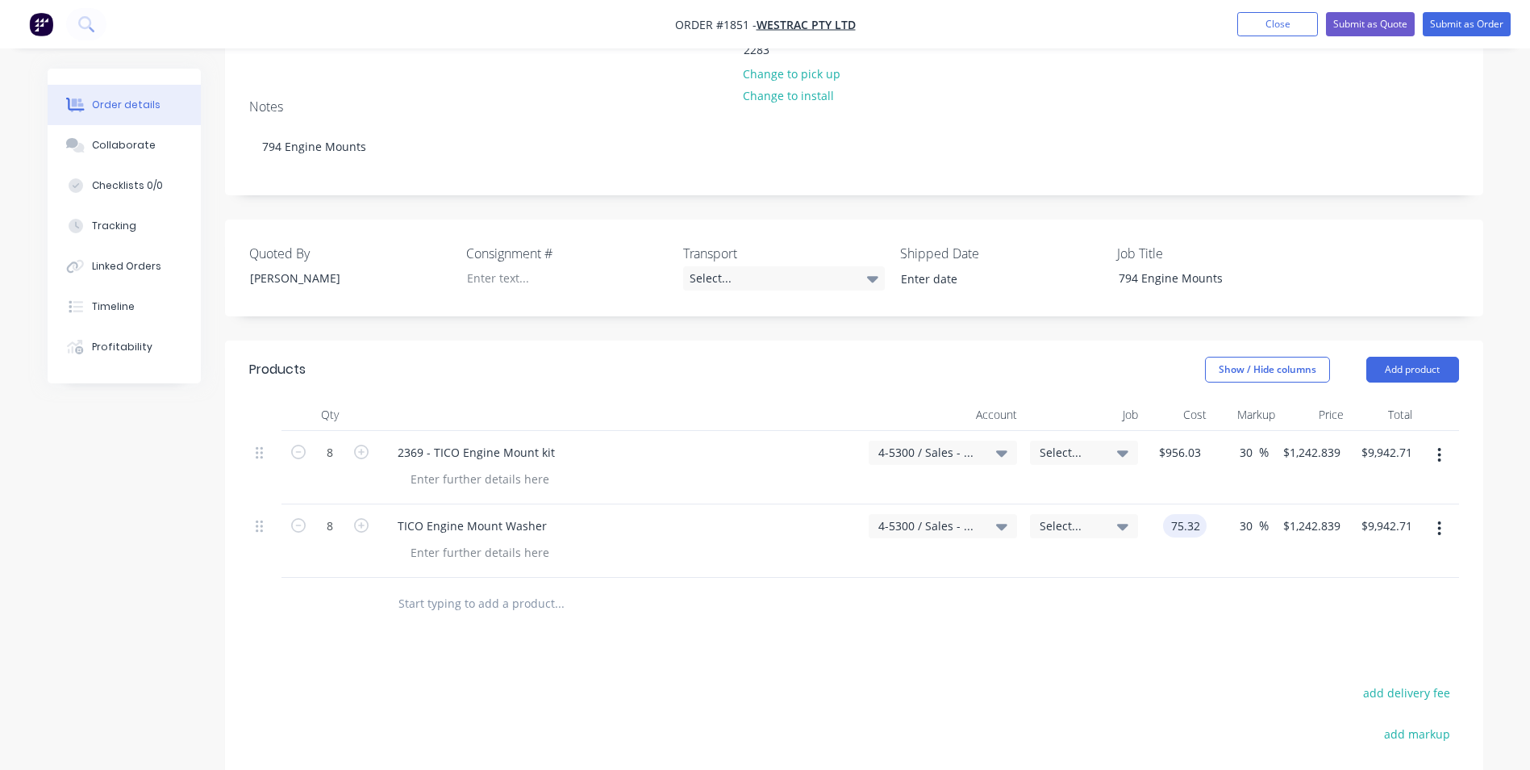
type input "$783.33"
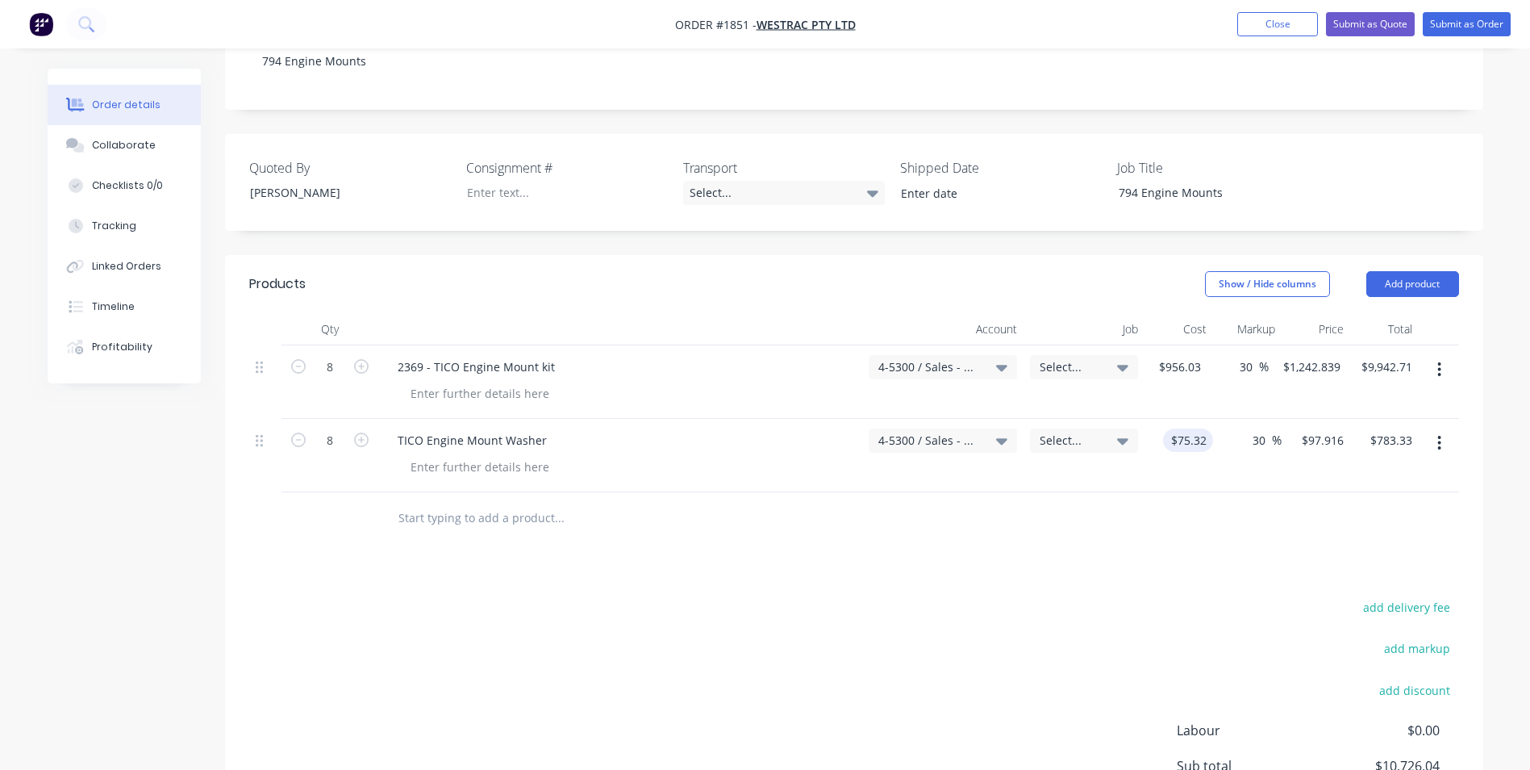
scroll to position [527, 0]
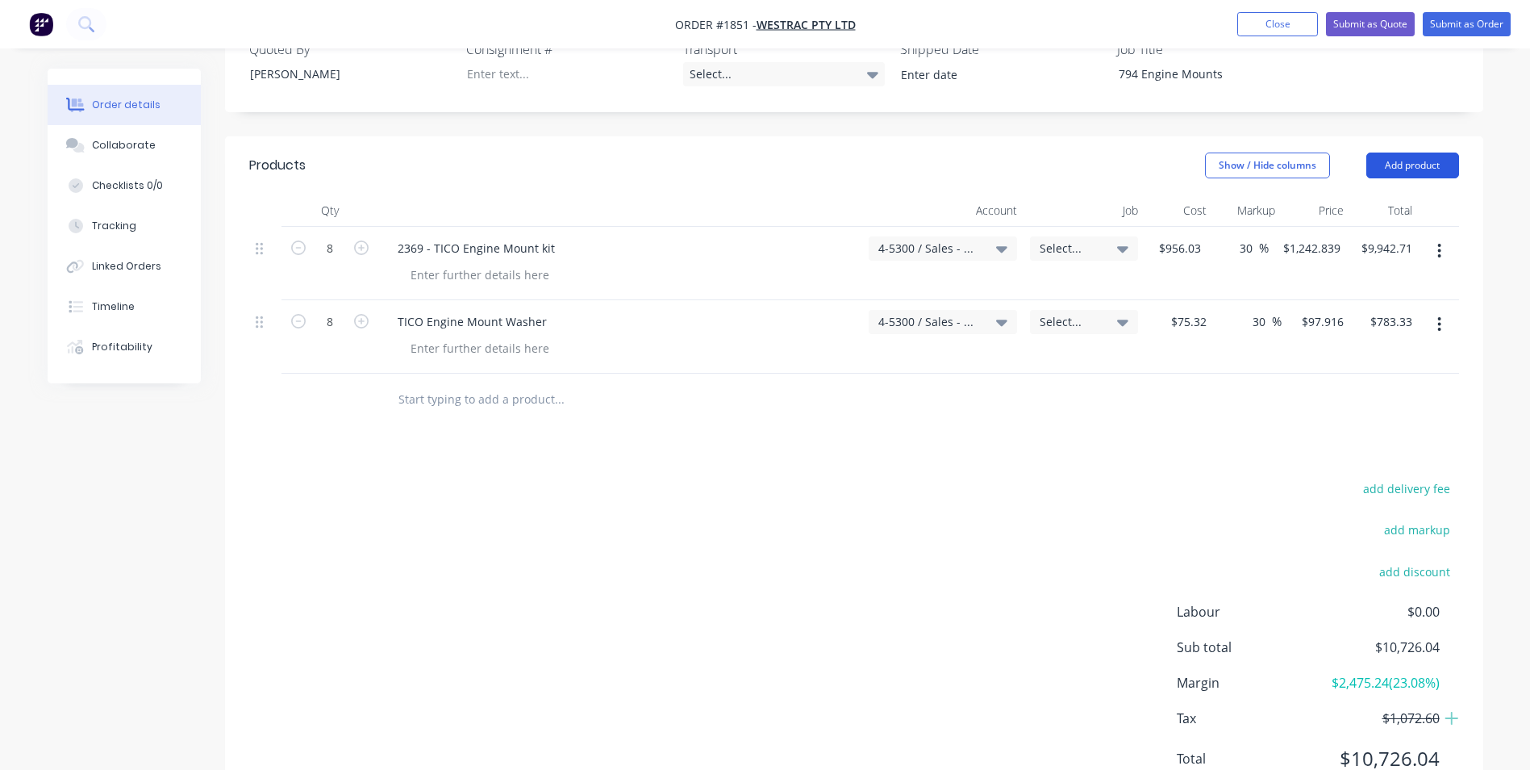
click at [1406, 152] on button "Add product" at bounding box center [1413, 165] width 93 height 26
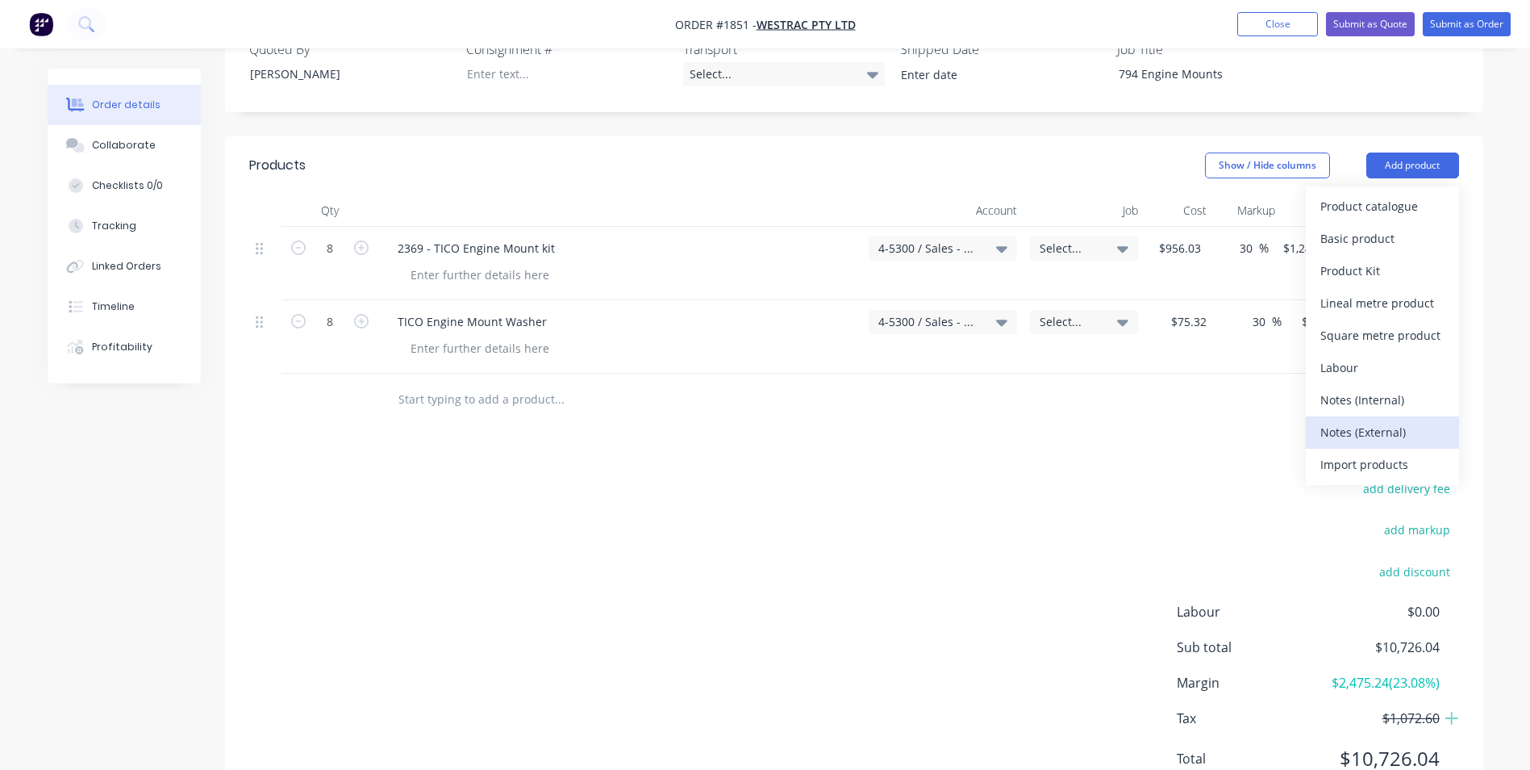
click at [1373, 420] on div "Notes (External)" at bounding box center [1383, 431] width 124 height 23
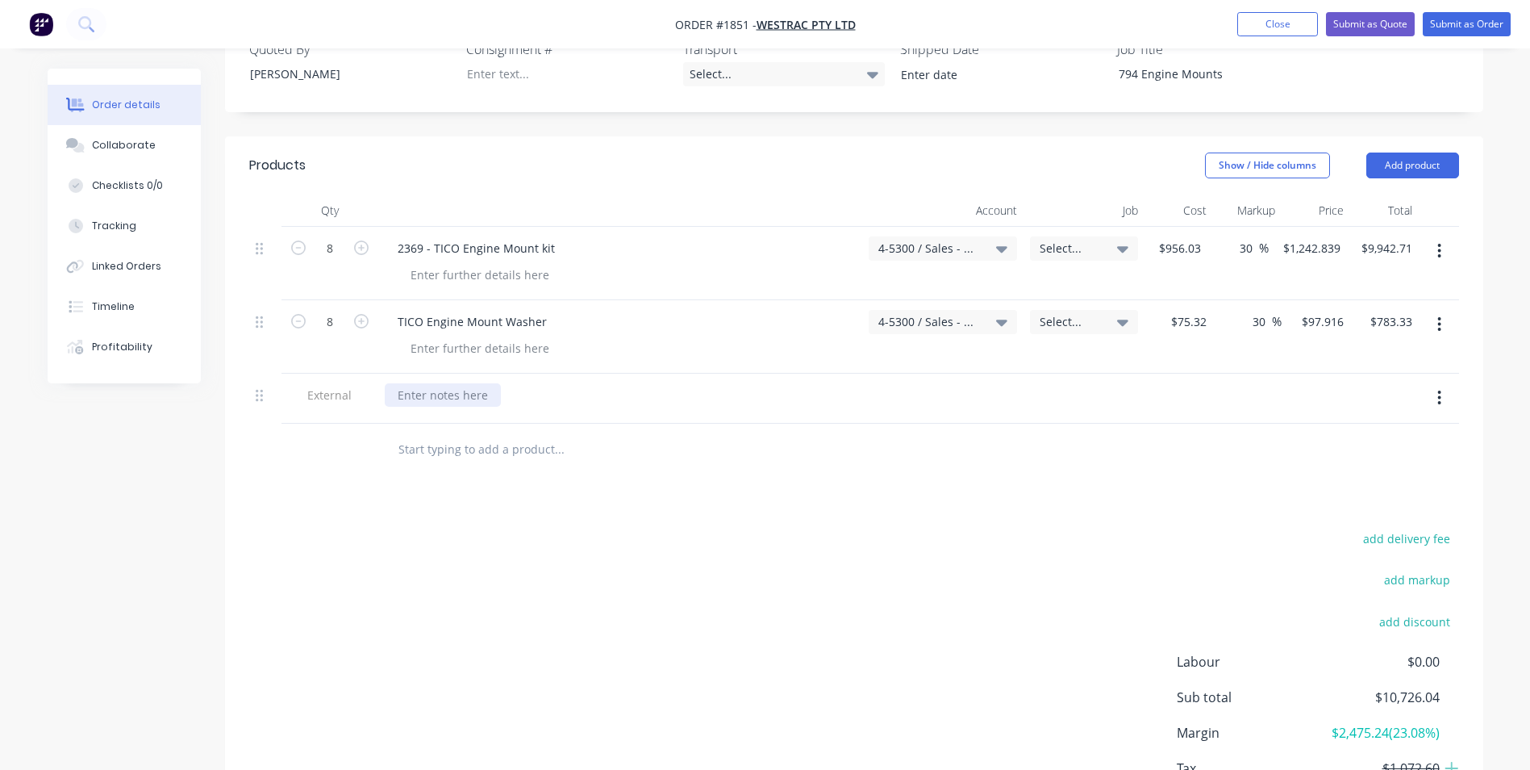
click at [424, 383] on div at bounding box center [443, 394] width 116 height 23
click at [564, 383] on div "Noted Pricing offered is for trial" at bounding box center [484, 394] width 198 height 23
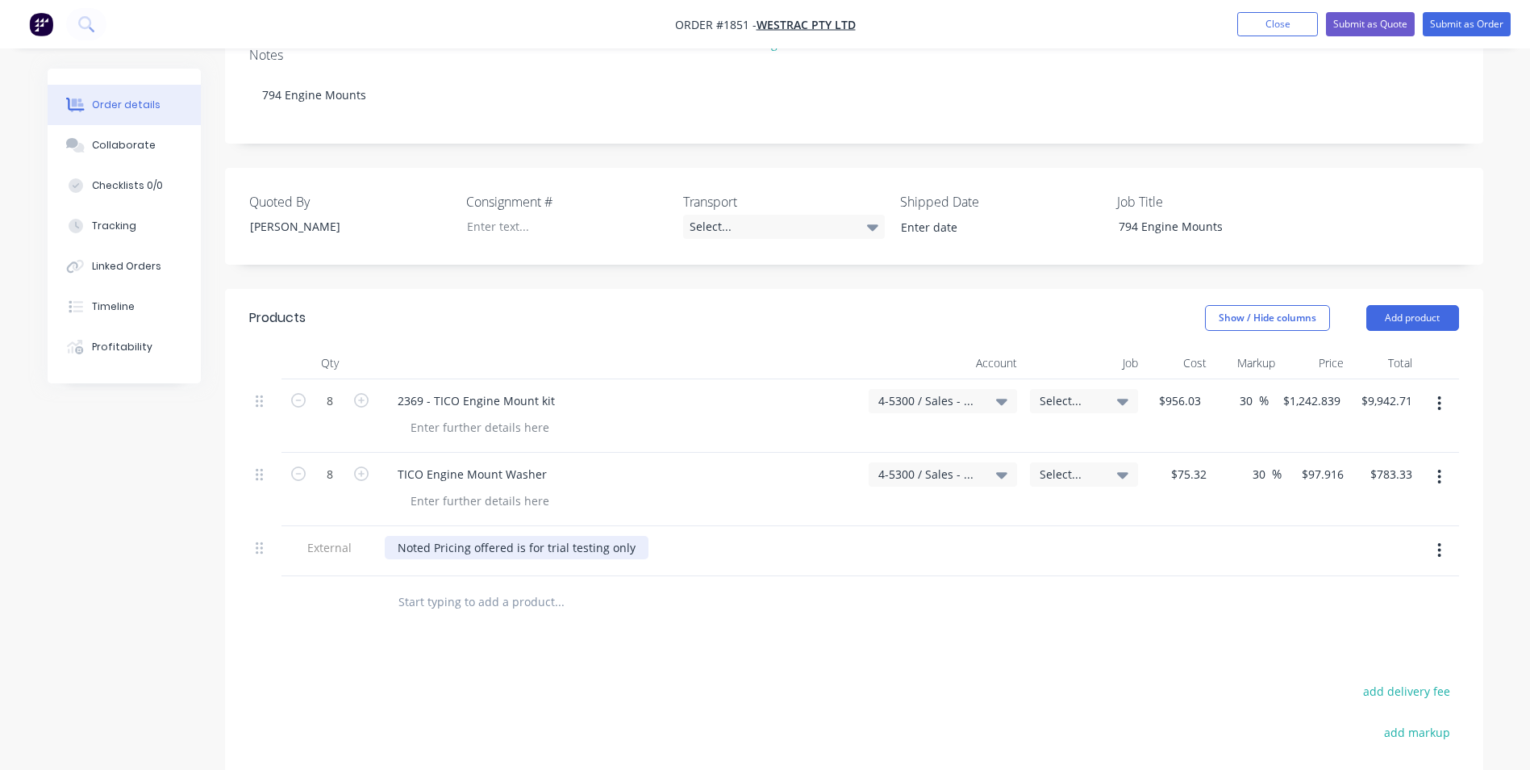
scroll to position [12, 0]
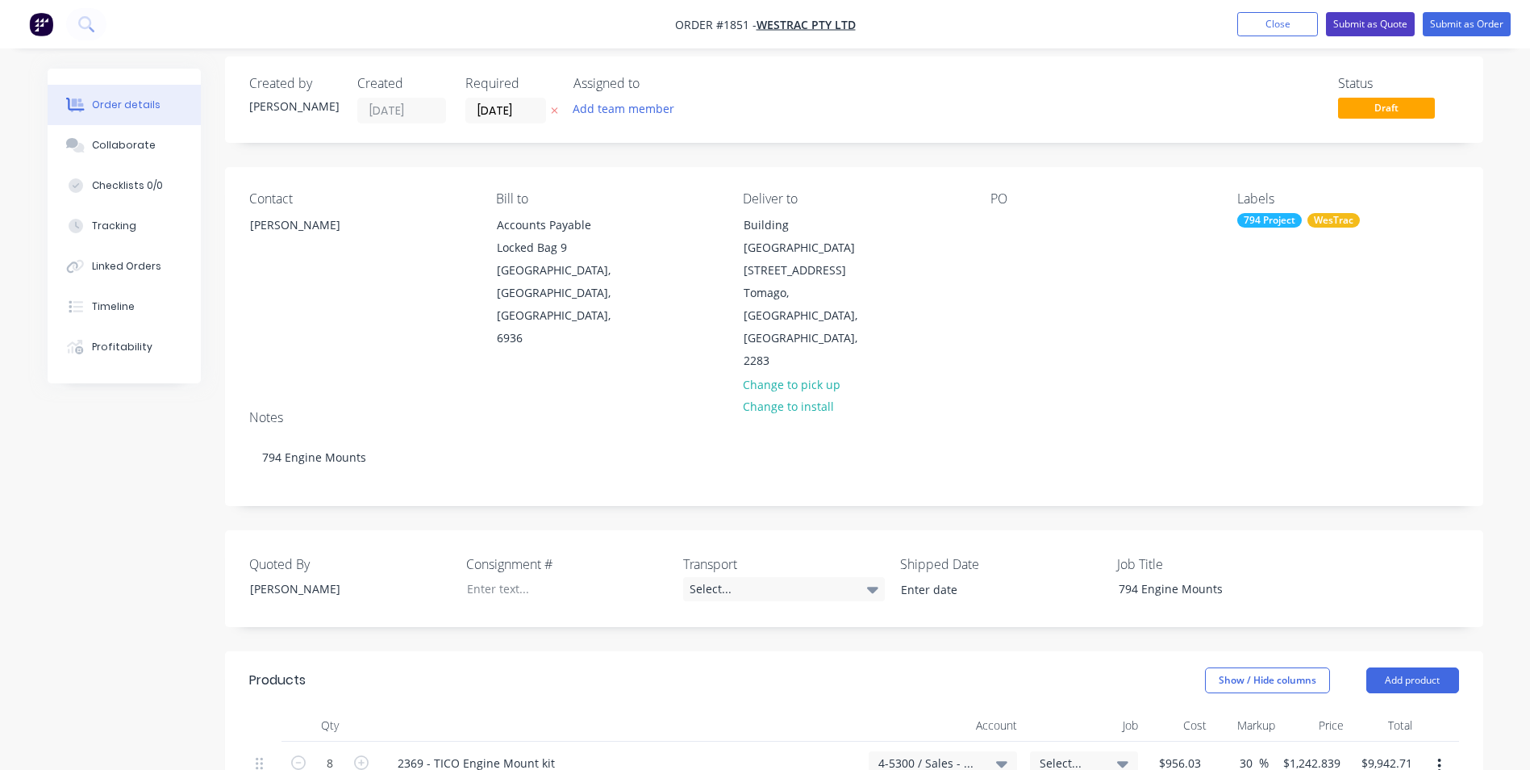
click at [1374, 23] on button "Submit as Quote" at bounding box center [1370, 24] width 89 height 24
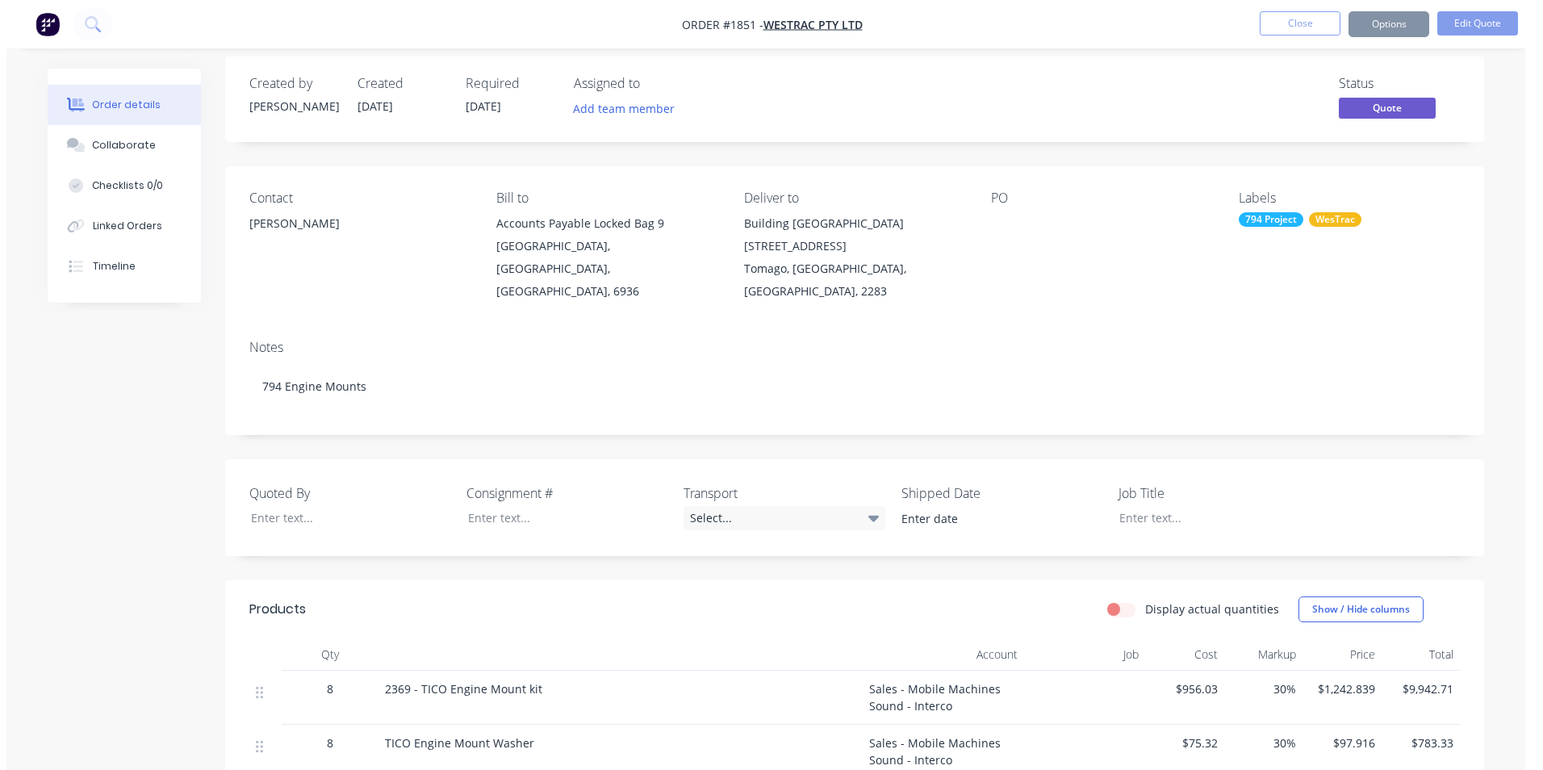
scroll to position [0, 0]
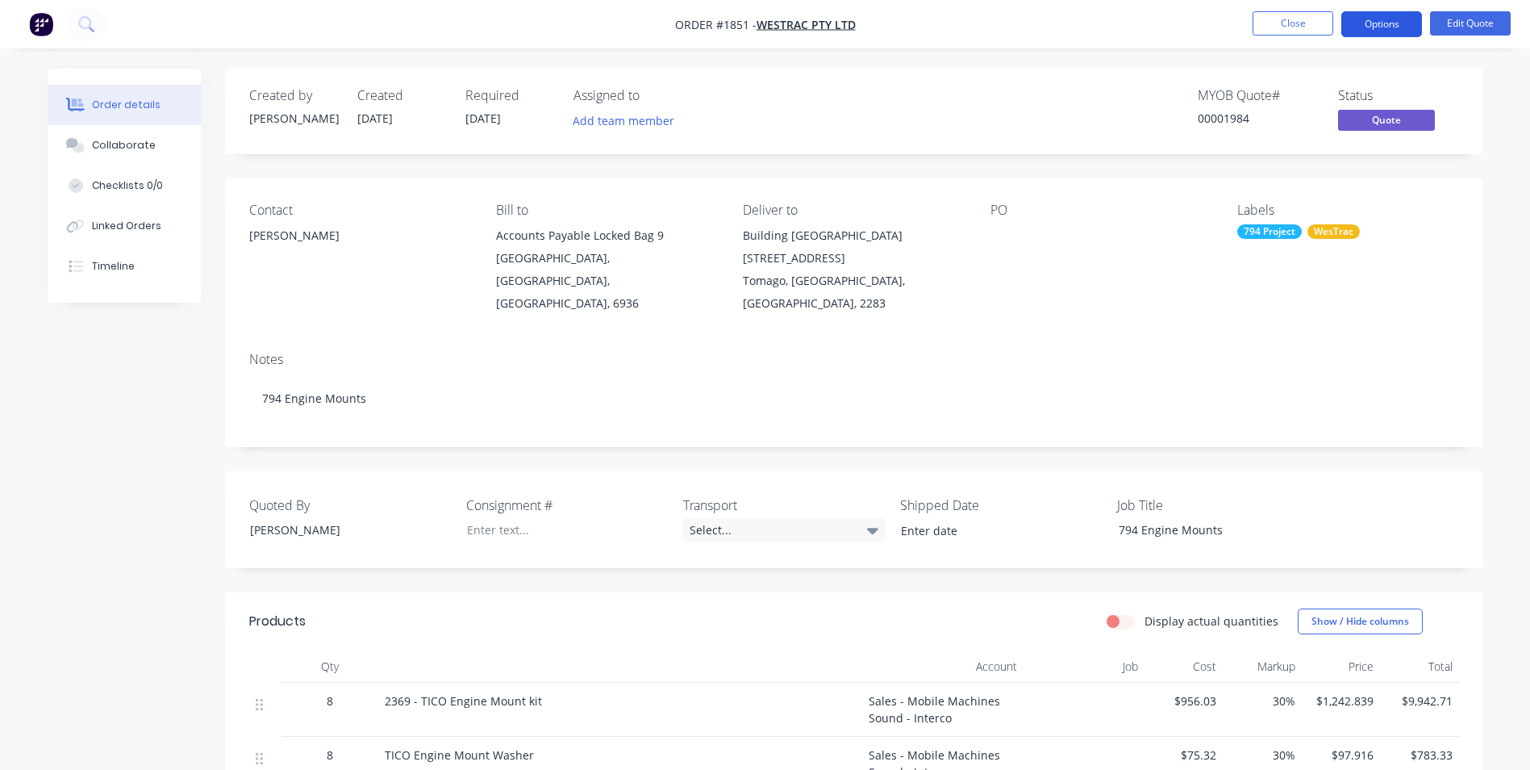
click at [1388, 20] on button "Options" at bounding box center [1382, 24] width 81 height 26
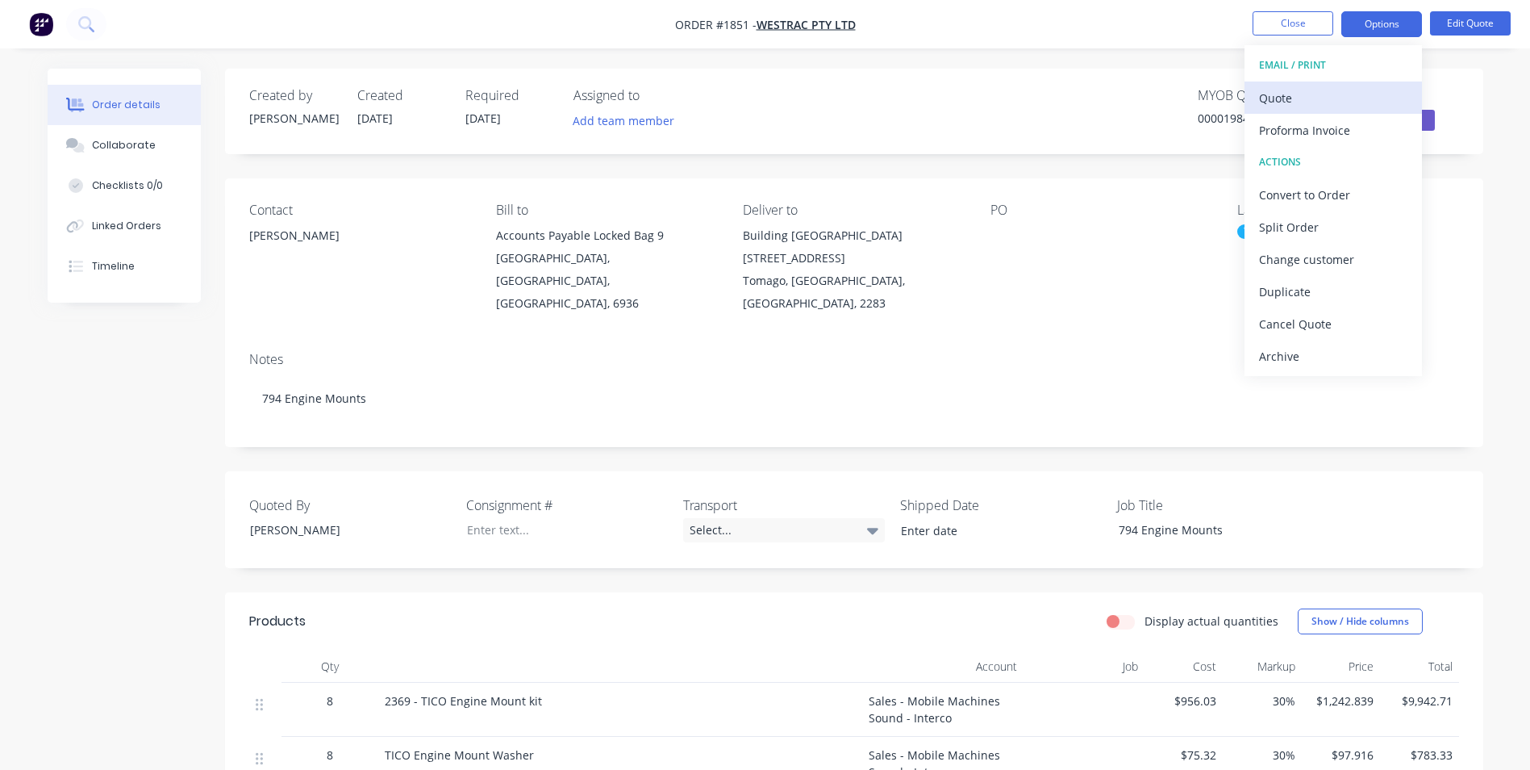
click at [1290, 94] on div "Quote" at bounding box center [1333, 97] width 148 height 23
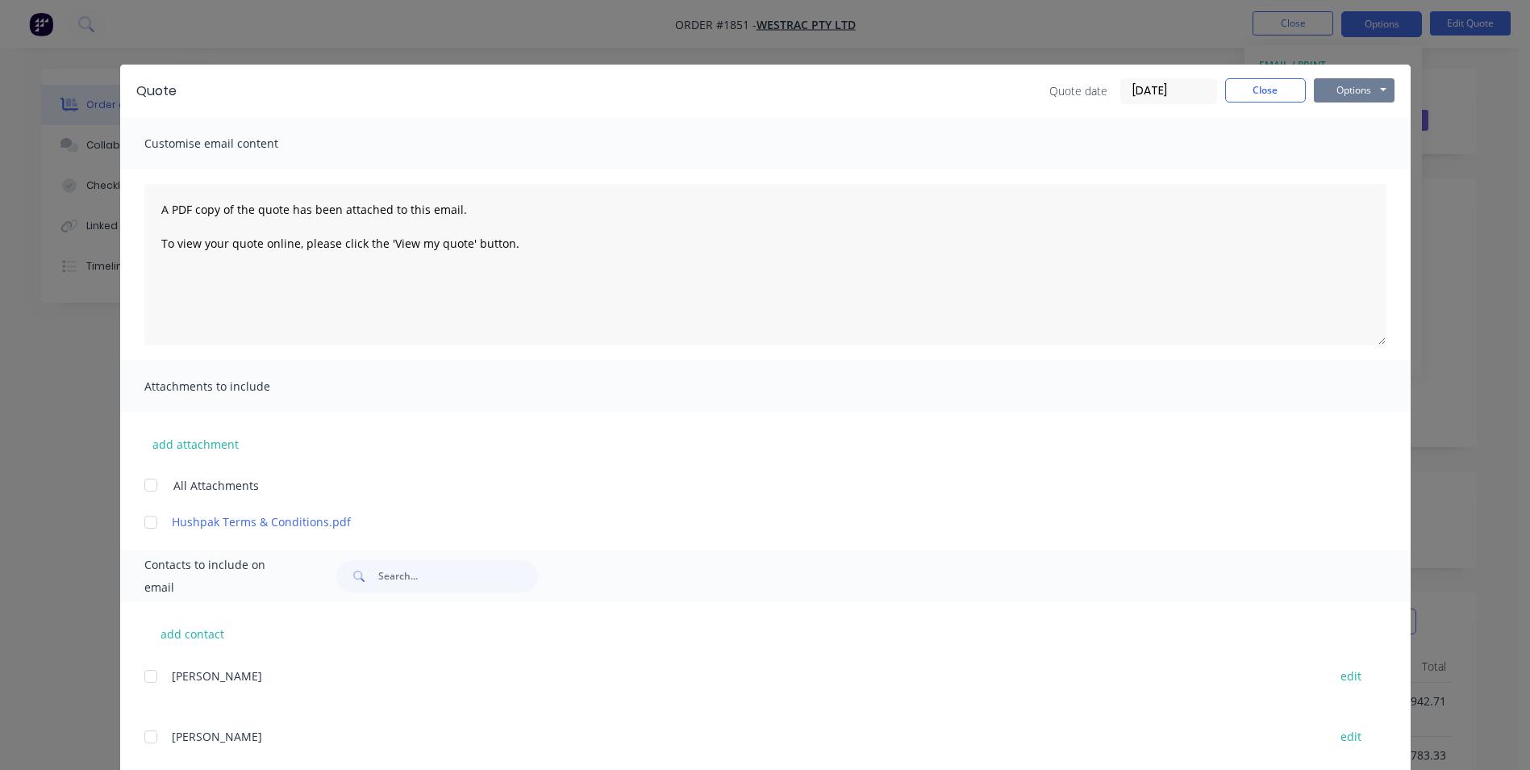
click at [1347, 90] on button "Options" at bounding box center [1354, 90] width 81 height 24
click at [1355, 146] on button "Print" at bounding box center [1365, 145] width 103 height 27
click at [1256, 94] on button "Close" at bounding box center [1265, 90] width 81 height 24
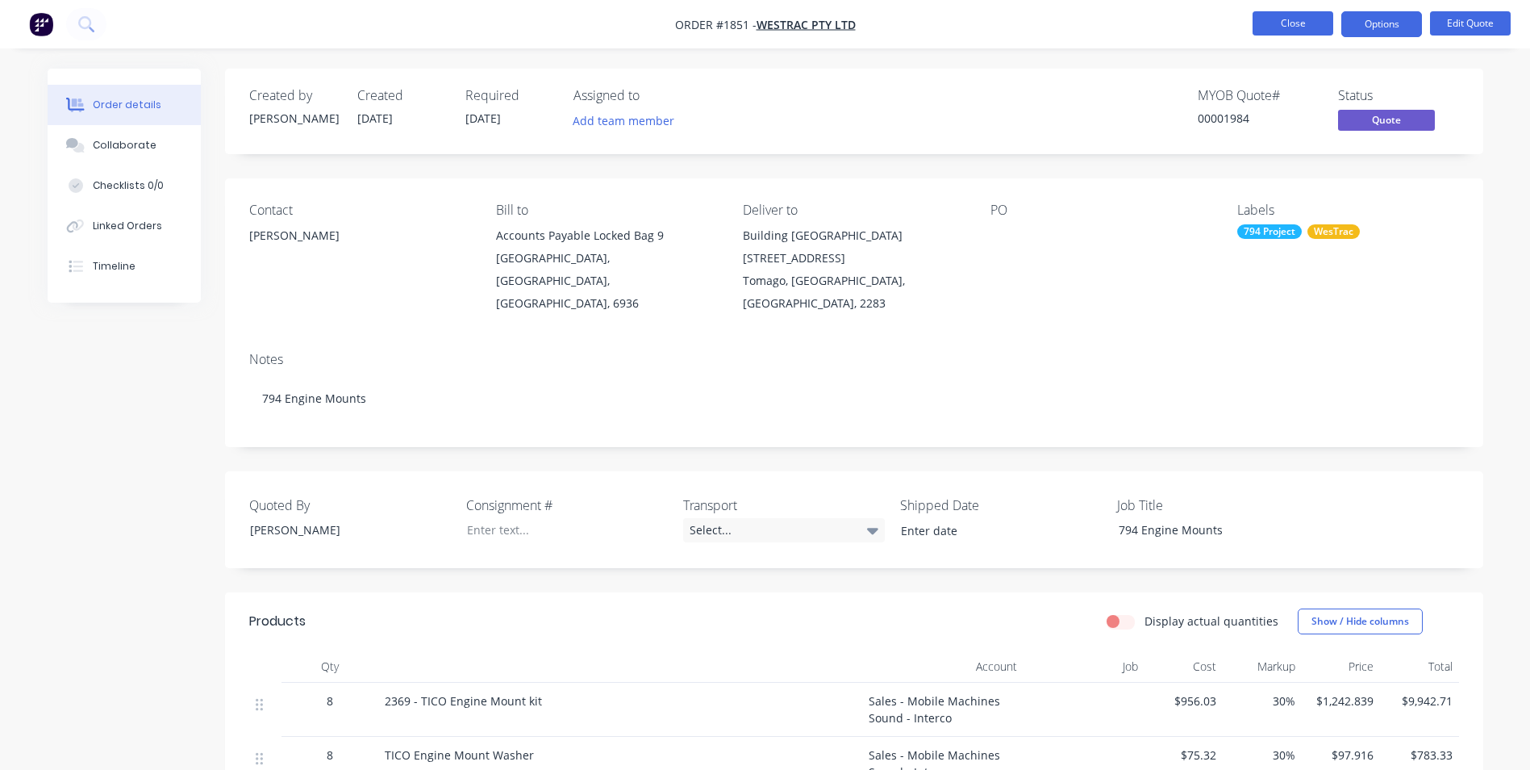
click at [1290, 28] on button "Close" at bounding box center [1293, 23] width 81 height 24
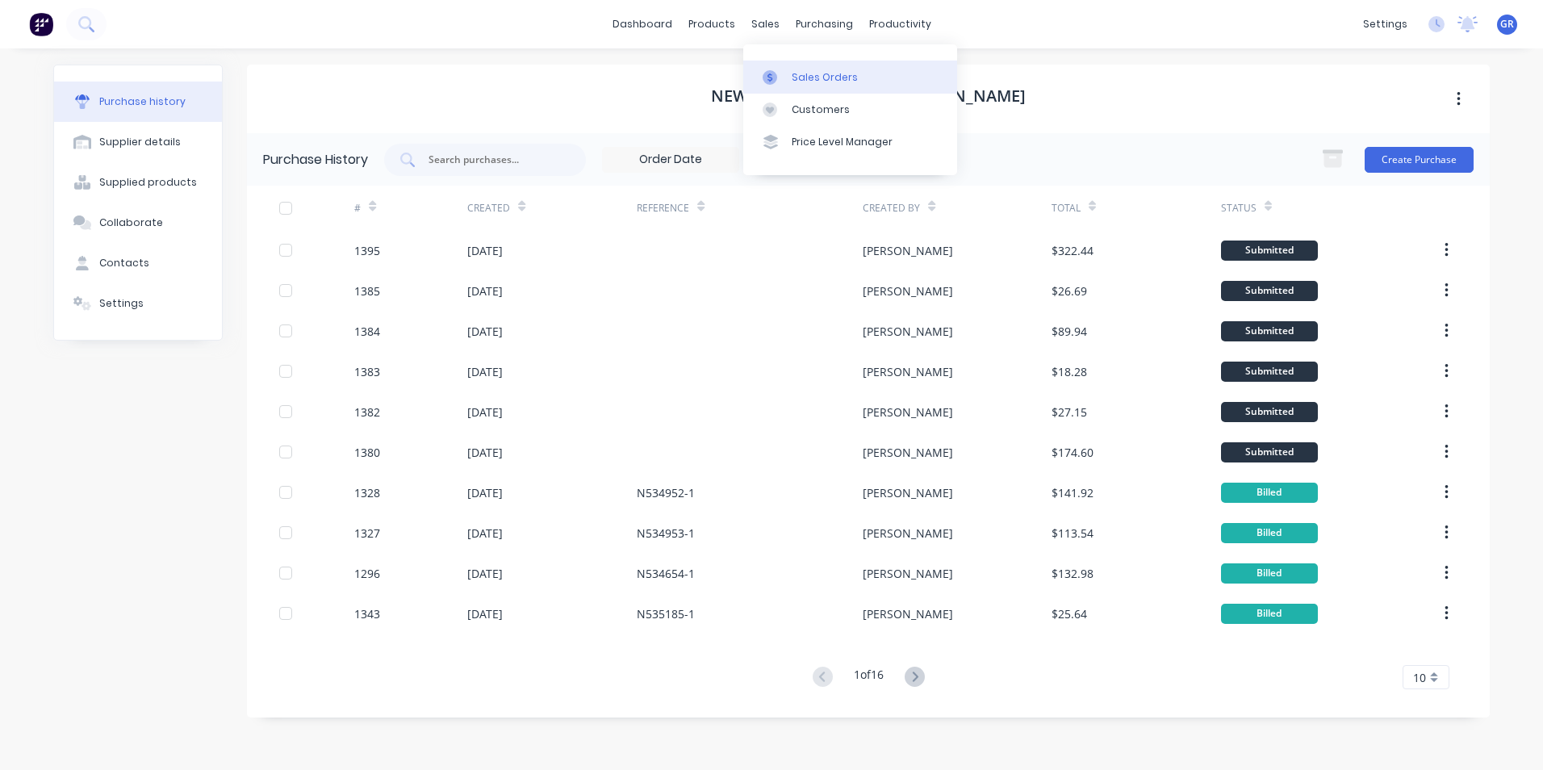
click at [822, 79] on div "Sales Orders" at bounding box center [824, 77] width 66 height 15
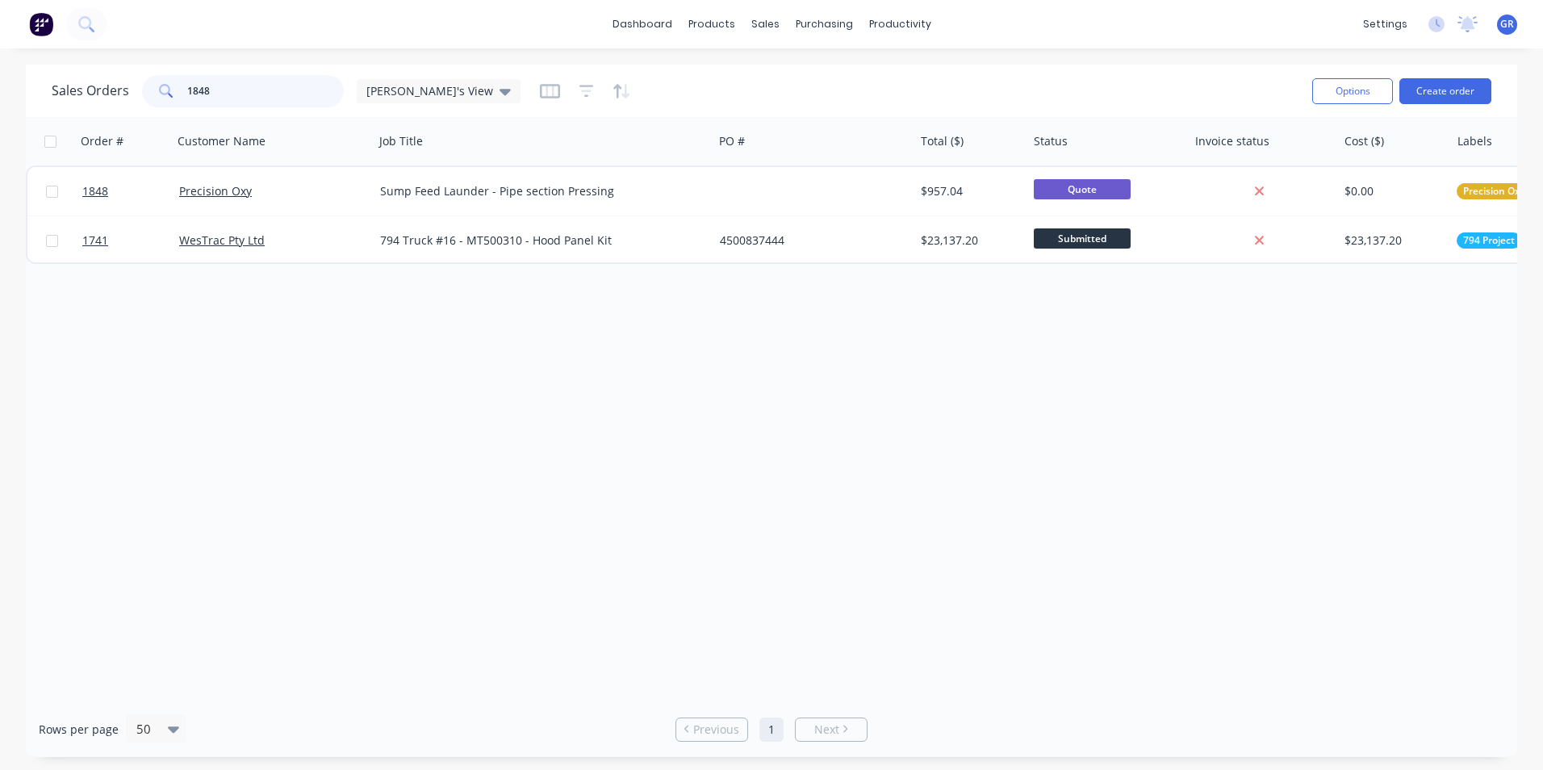
drag, startPoint x: 226, startPoint y: 96, endPoint x: 168, endPoint y: 87, distance: 58.8
click at [168, 88] on div "1848" at bounding box center [243, 91] width 202 height 32
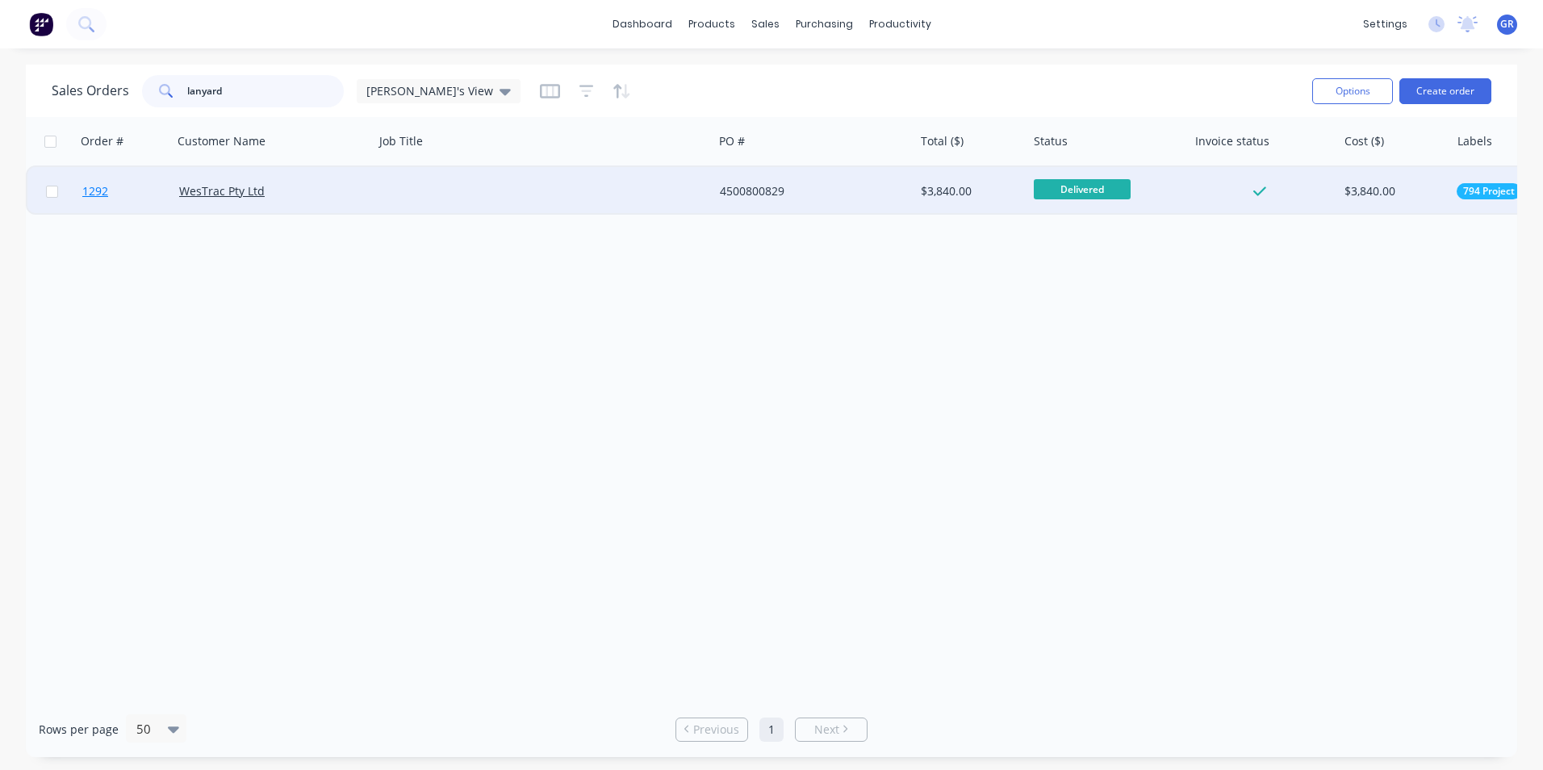
type input "lanyard"
click at [98, 192] on span "1292" at bounding box center [95, 191] width 26 height 16
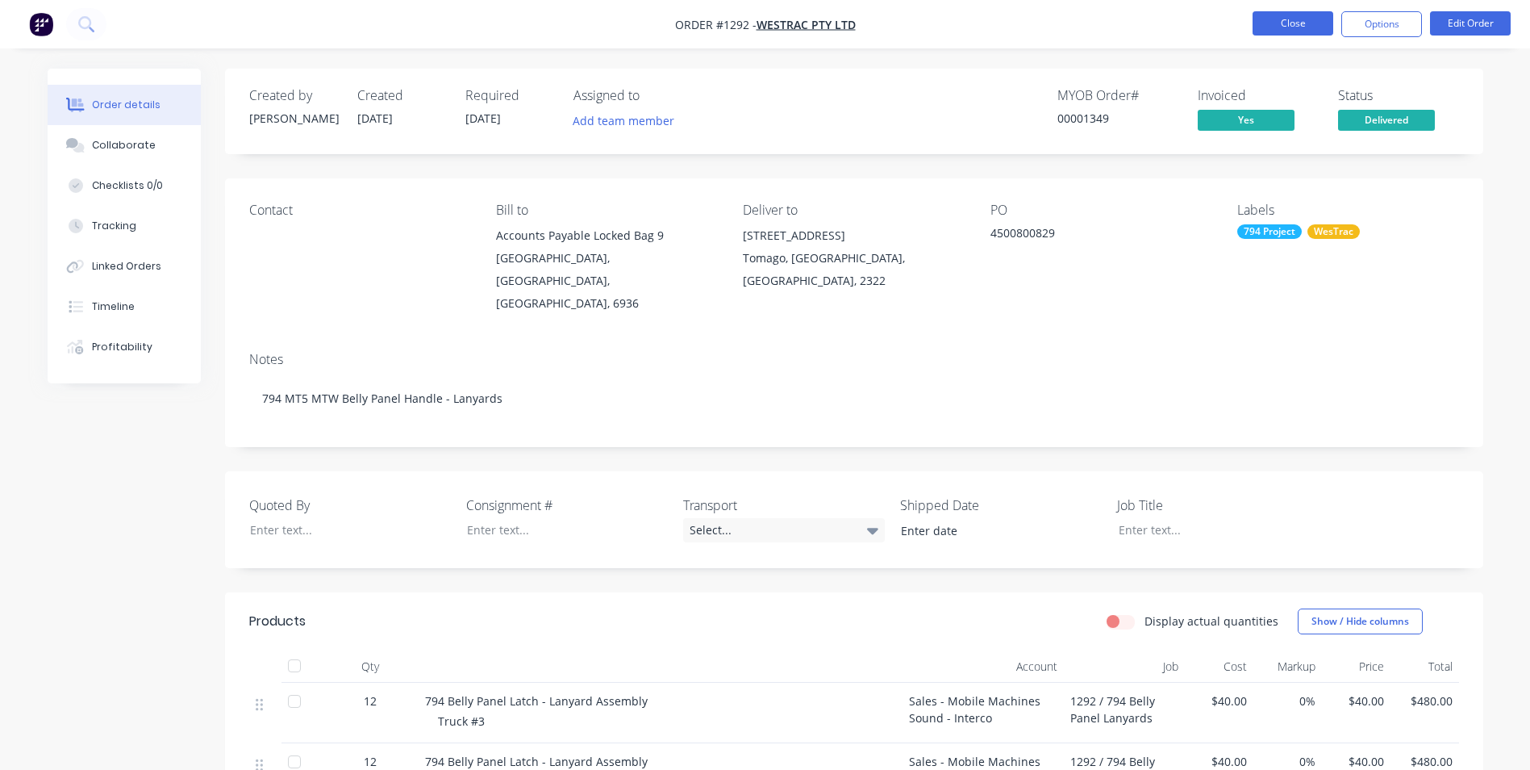
click at [1278, 22] on button "Close" at bounding box center [1293, 23] width 81 height 24
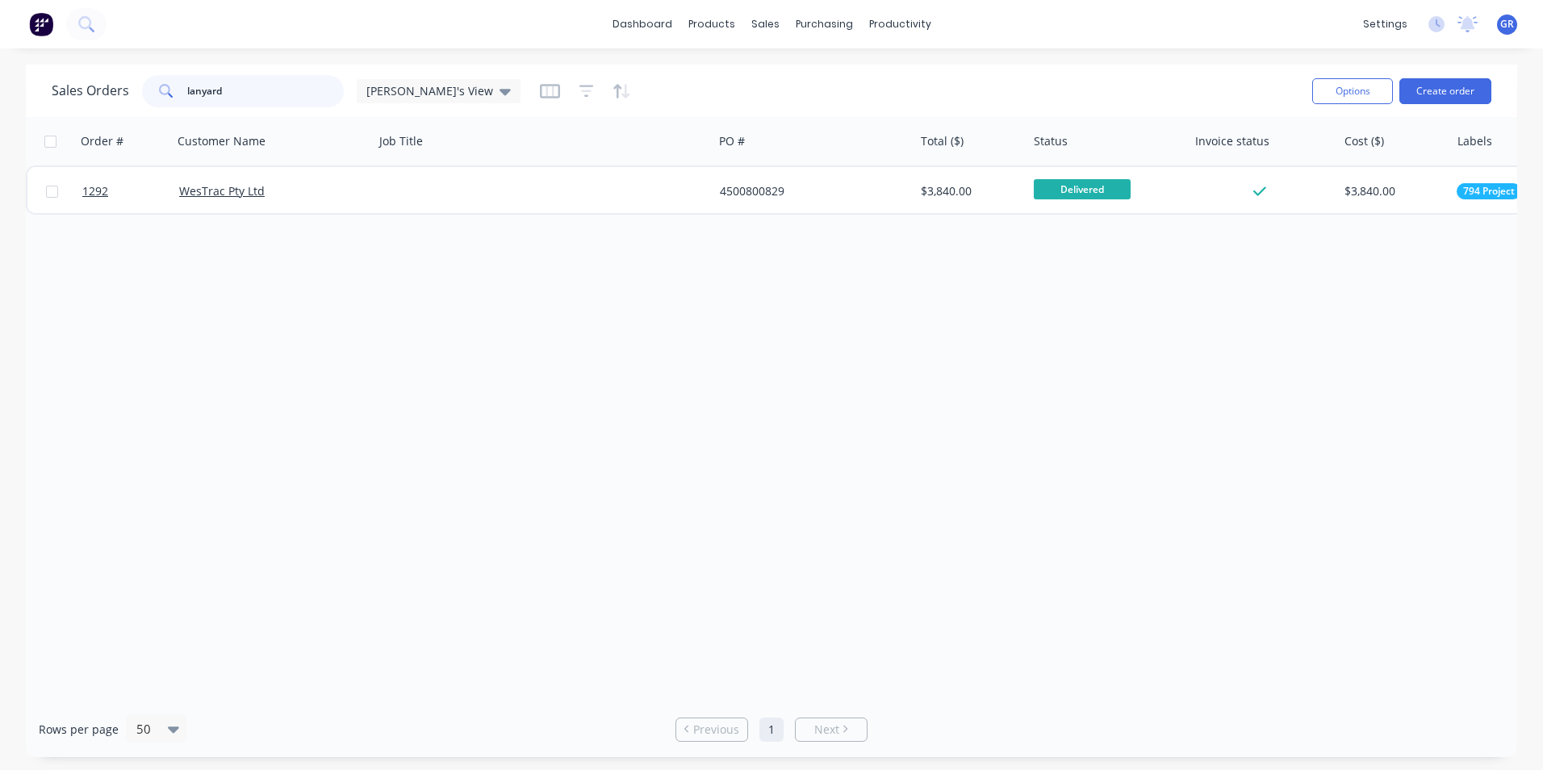
drag, startPoint x: 251, startPoint y: 94, endPoint x: 171, endPoint y: 90, distance: 79.9
click at [171, 90] on div "lanyard" at bounding box center [243, 91] width 202 height 32
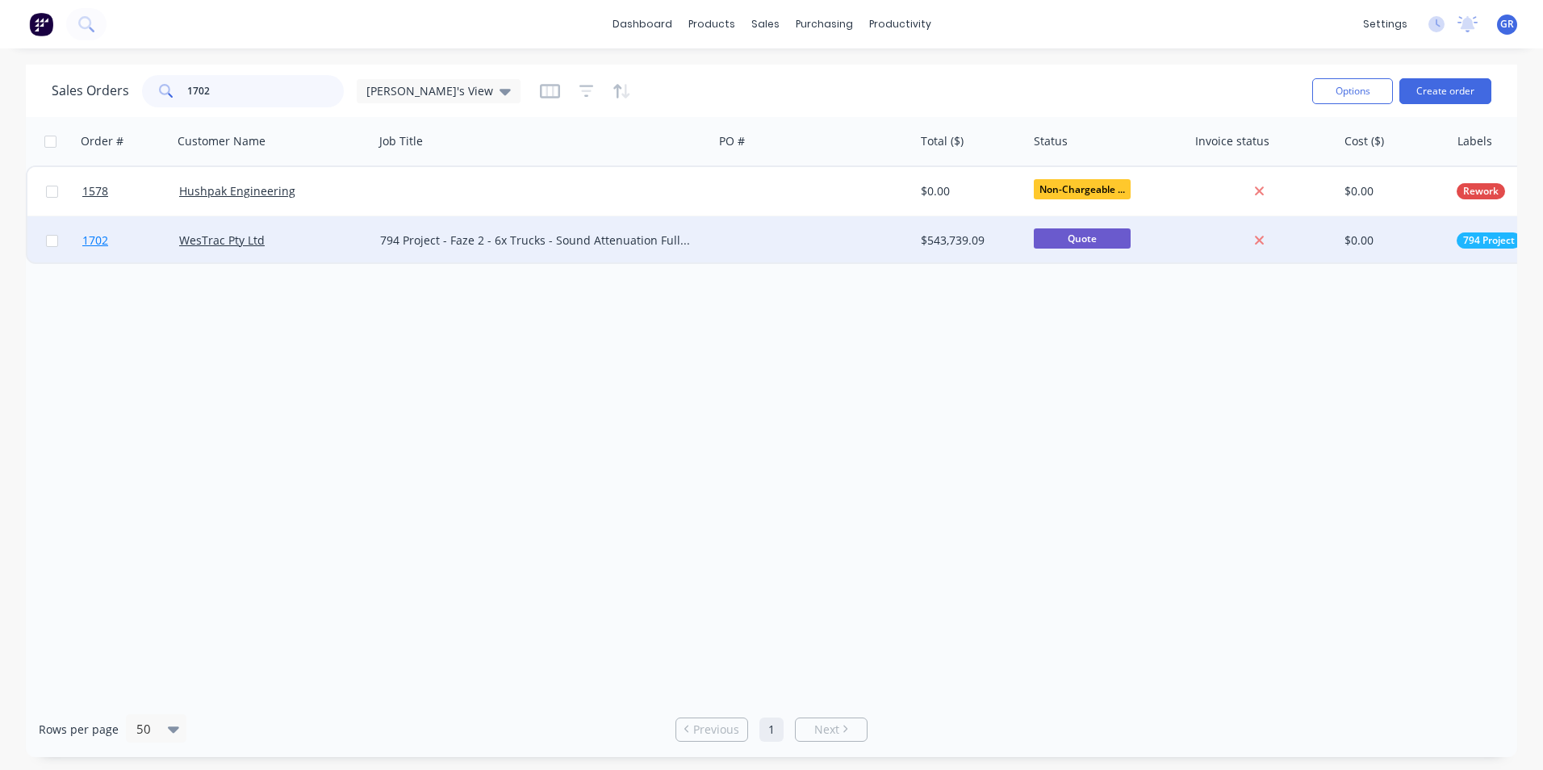
type input "1702"
click at [102, 240] on span "1702" at bounding box center [95, 240] width 26 height 16
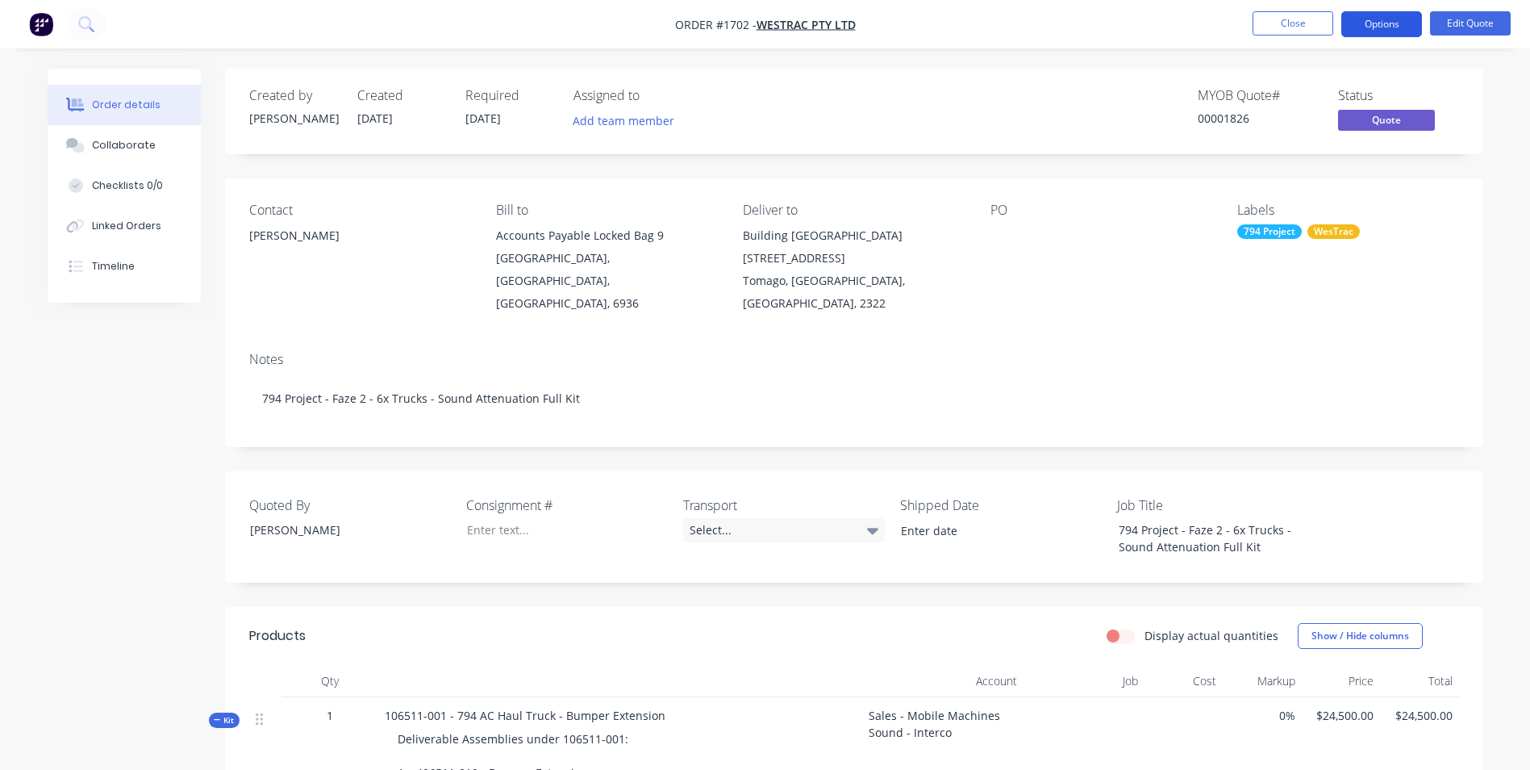
click at [1382, 23] on button "Options" at bounding box center [1382, 24] width 81 height 26
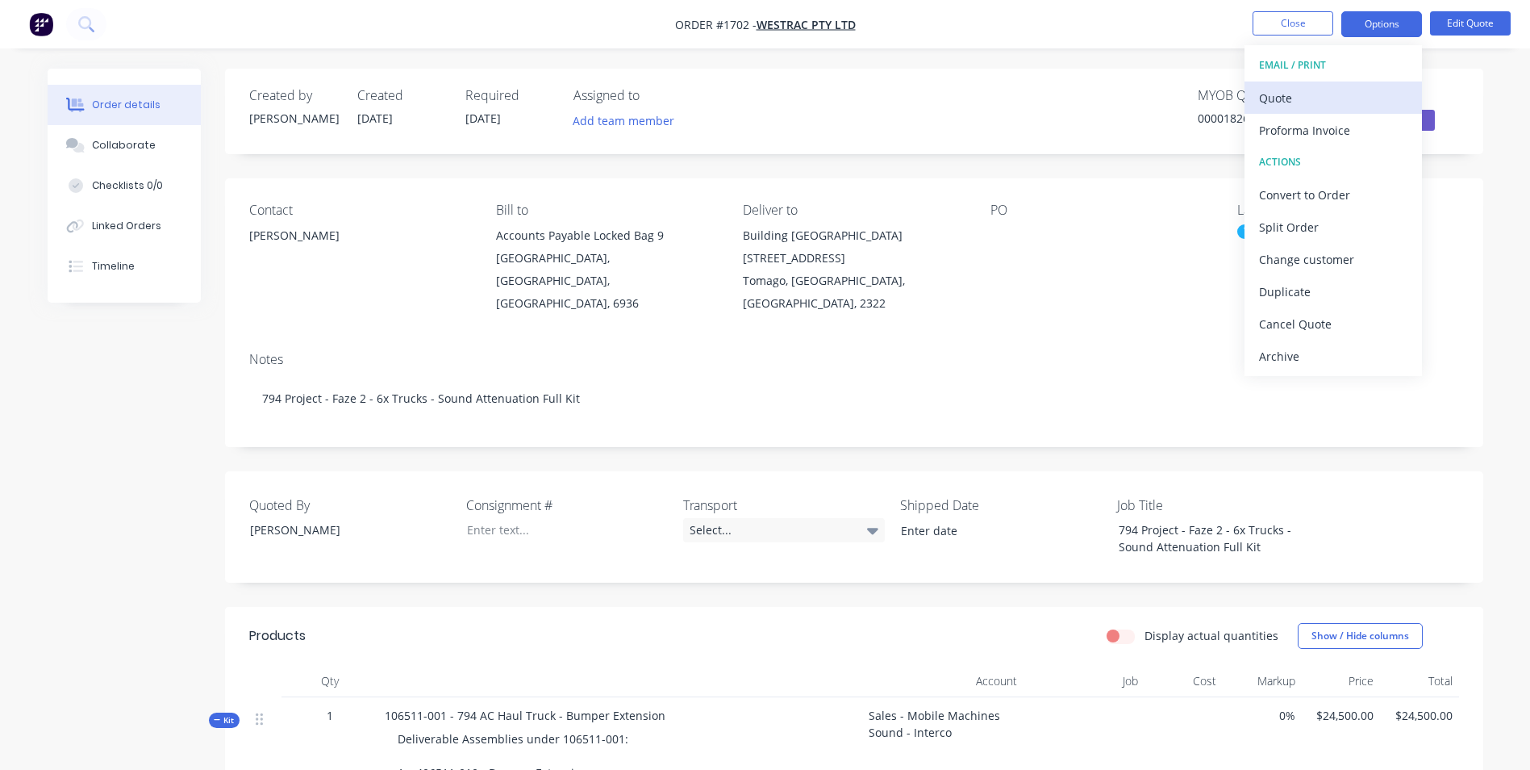
click at [1297, 98] on div "Quote" at bounding box center [1333, 97] width 148 height 23
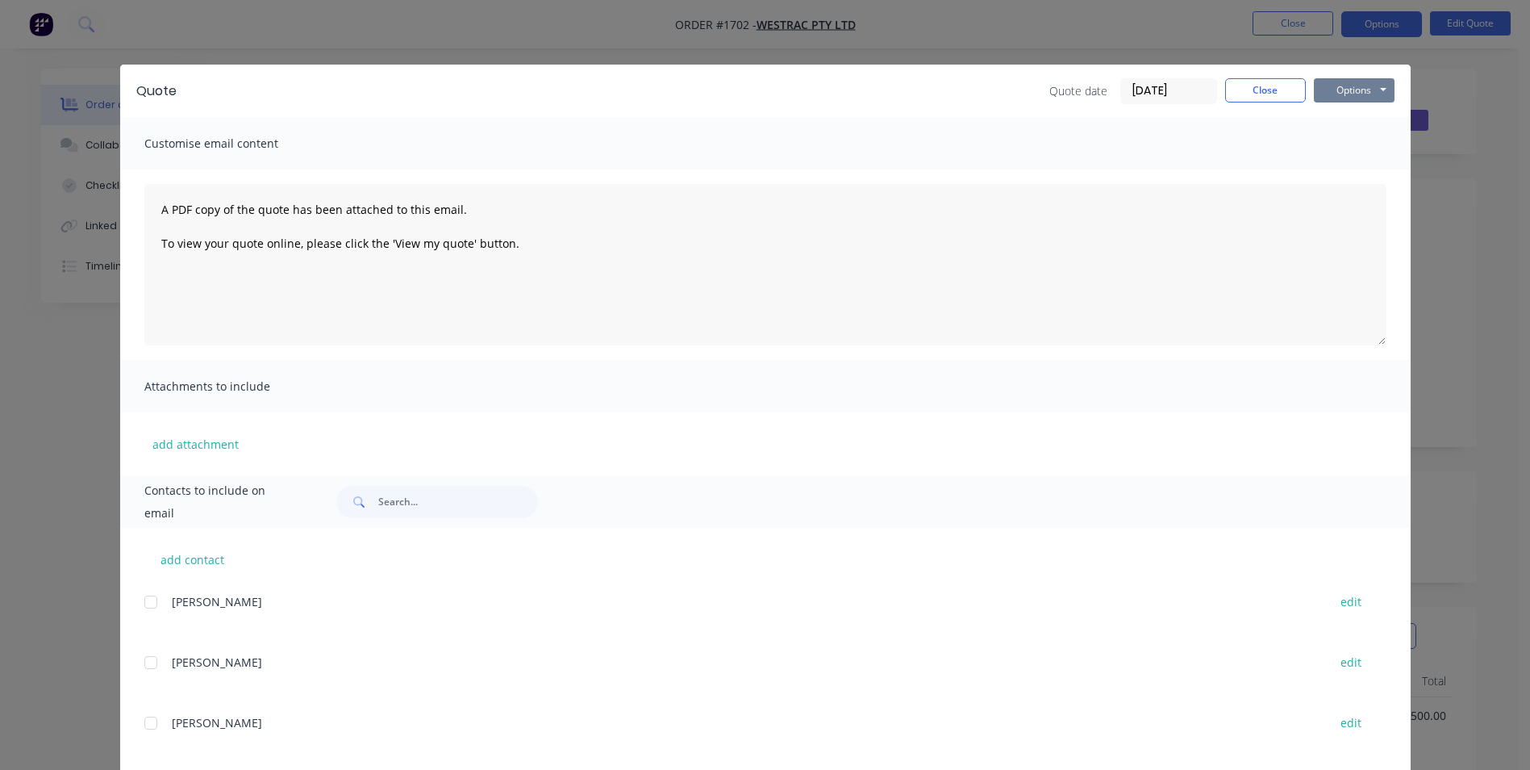
click at [1338, 88] on button "Options" at bounding box center [1354, 90] width 81 height 24
click at [1349, 144] on button "Print" at bounding box center [1365, 145] width 103 height 27
click at [1276, 89] on button "Close" at bounding box center [1265, 90] width 81 height 24
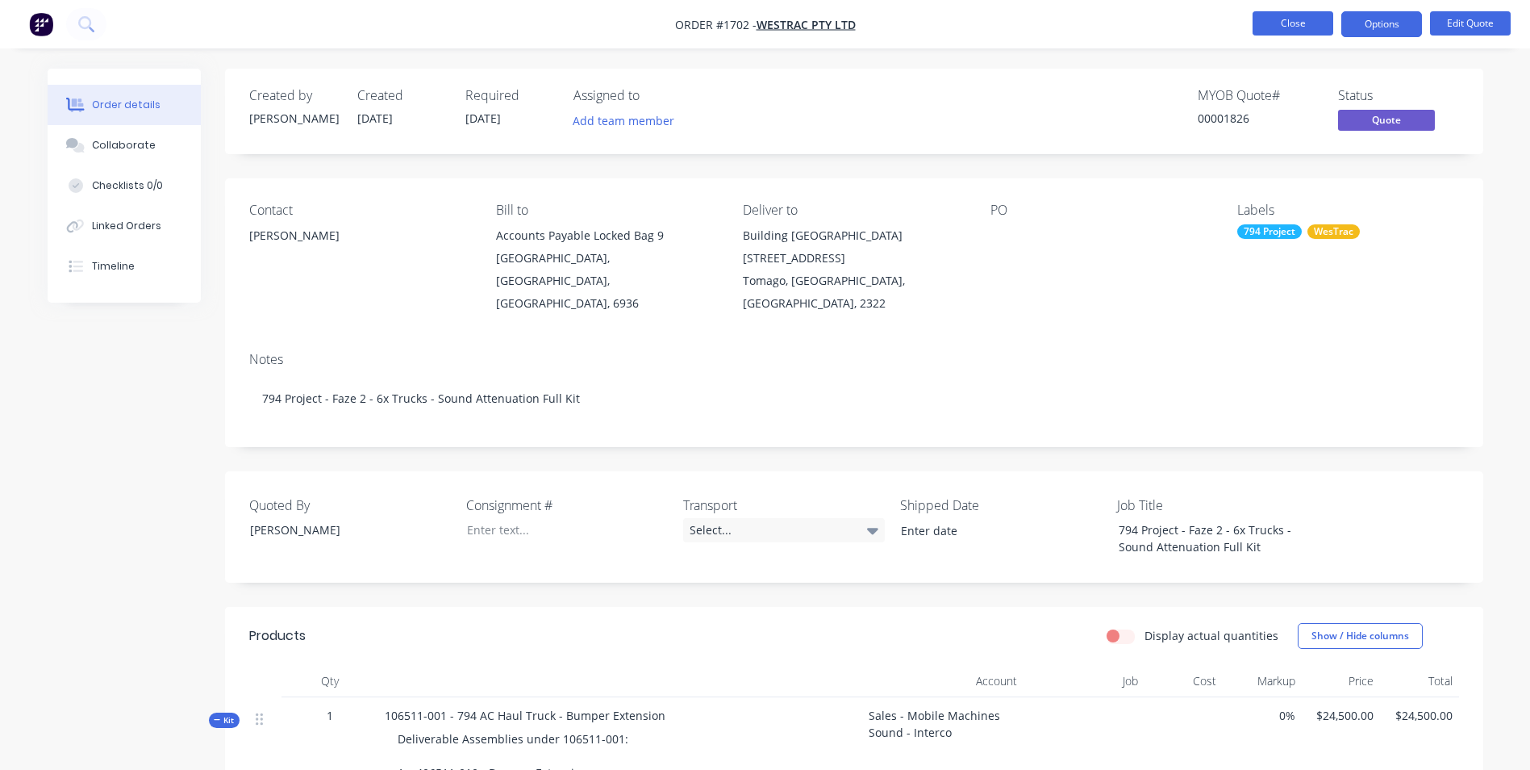
click at [1300, 21] on button "Close" at bounding box center [1293, 23] width 81 height 24
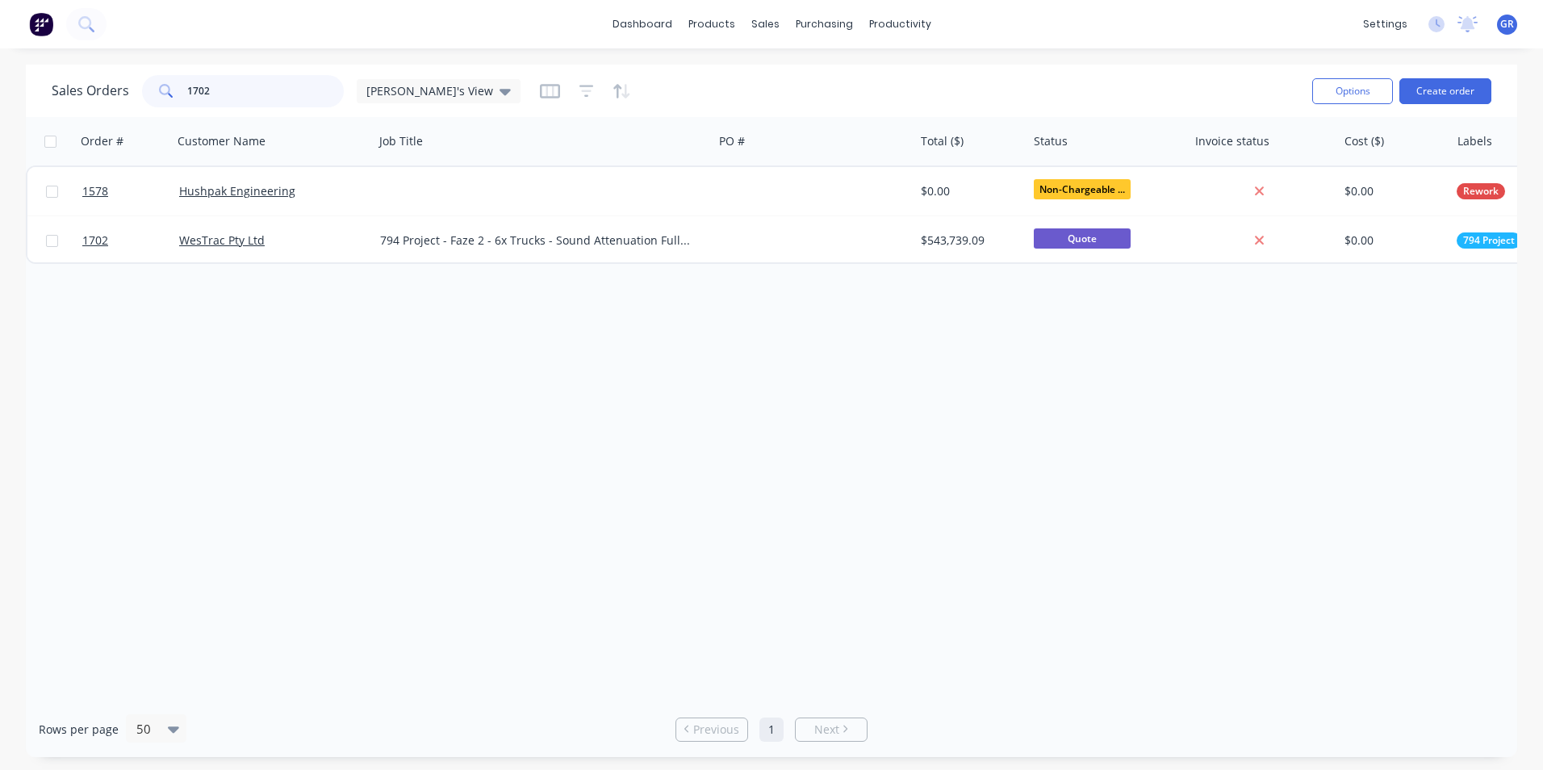
drag, startPoint x: 218, startPoint y: 92, endPoint x: 175, endPoint y: 90, distance: 42.8
click at [175, 90] on div "1702" at bounding box center [243, 91] width 202 height 32
